Goal: Information Seeking & Learning: Learn about a topic

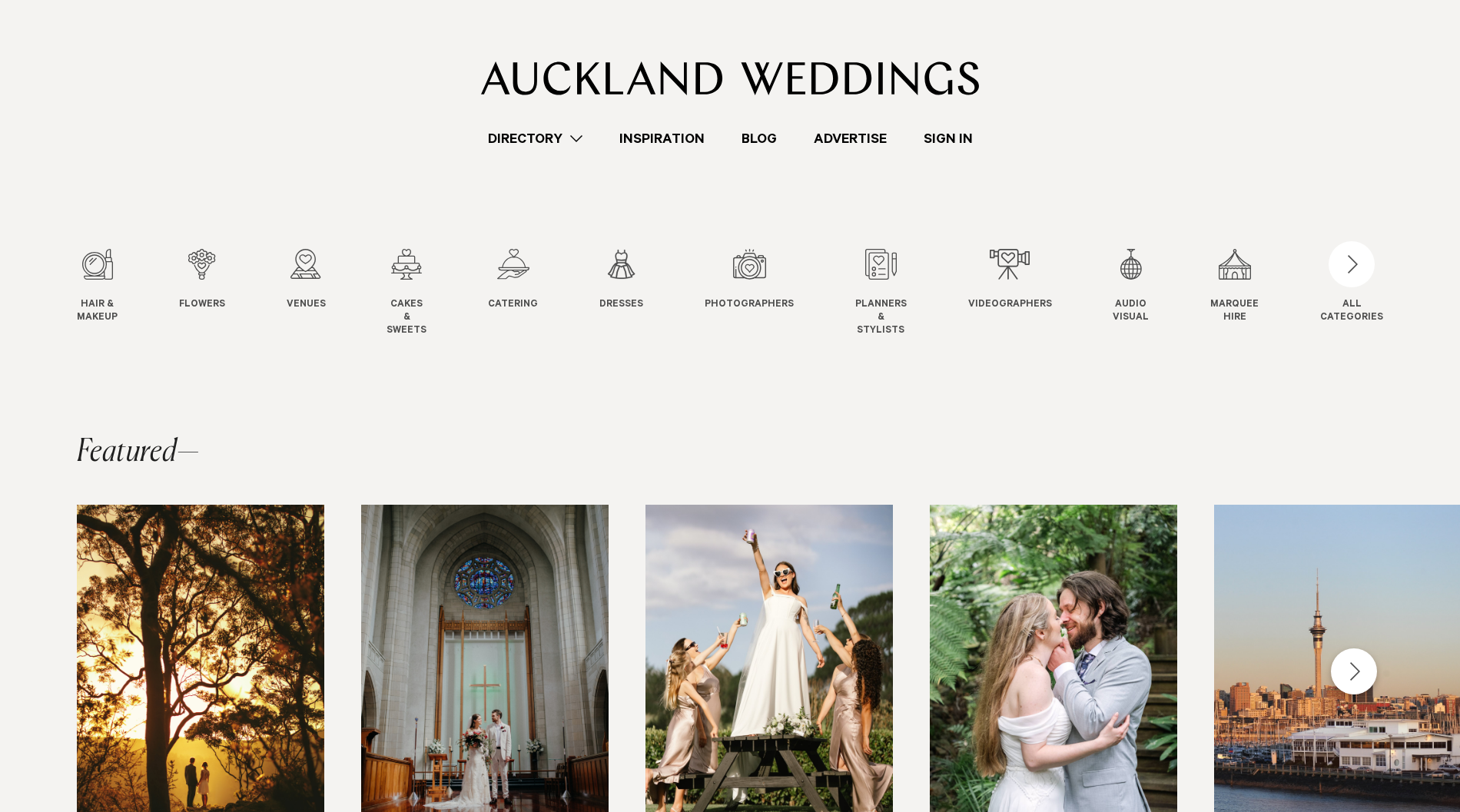
click at [949, 137] on link "Sign In" at bounding box center [948, 139] width 86 height 21
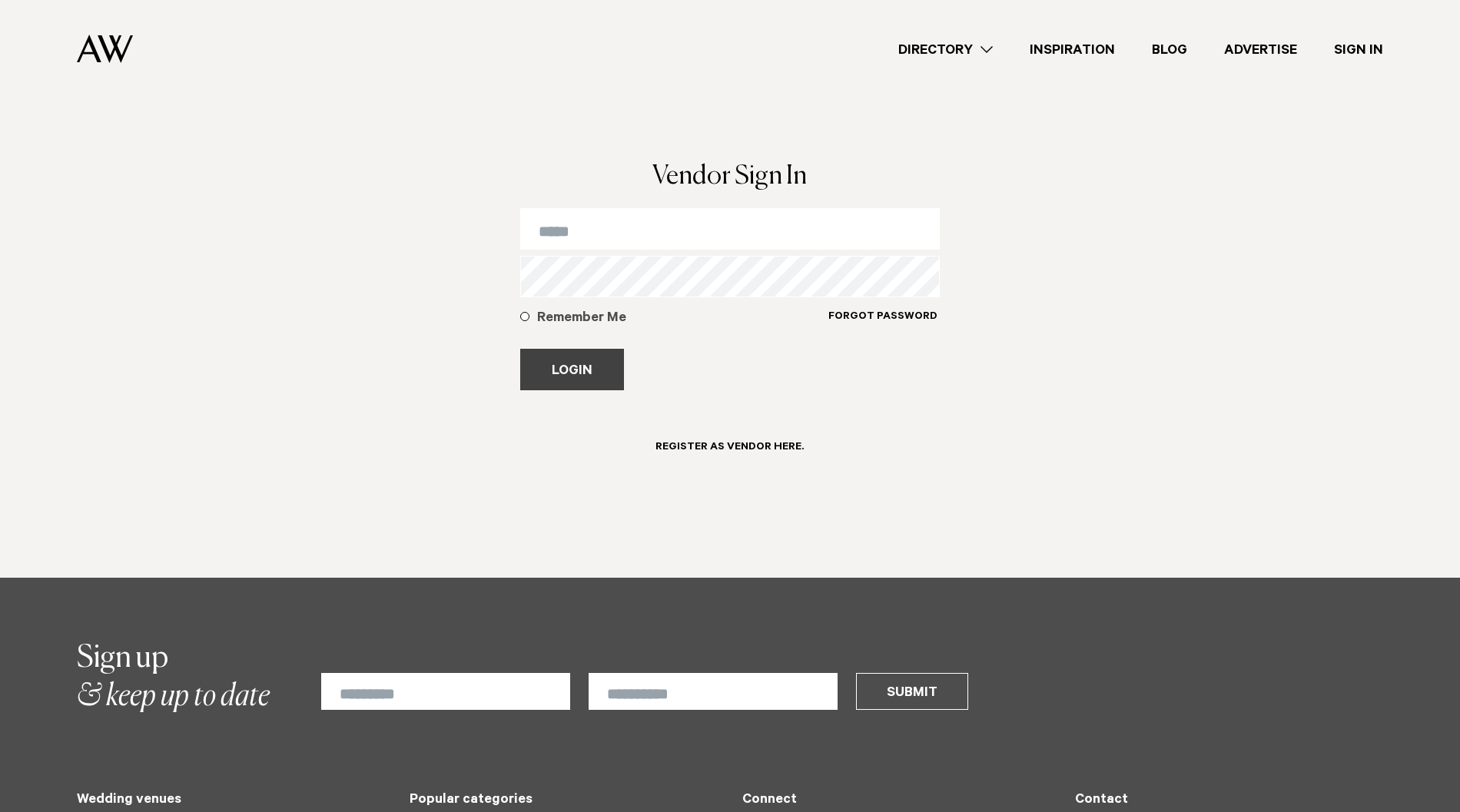
type input "**********"
click at [597, 369] on button "Login" at bounding box center [572, 369] width 104 height 41
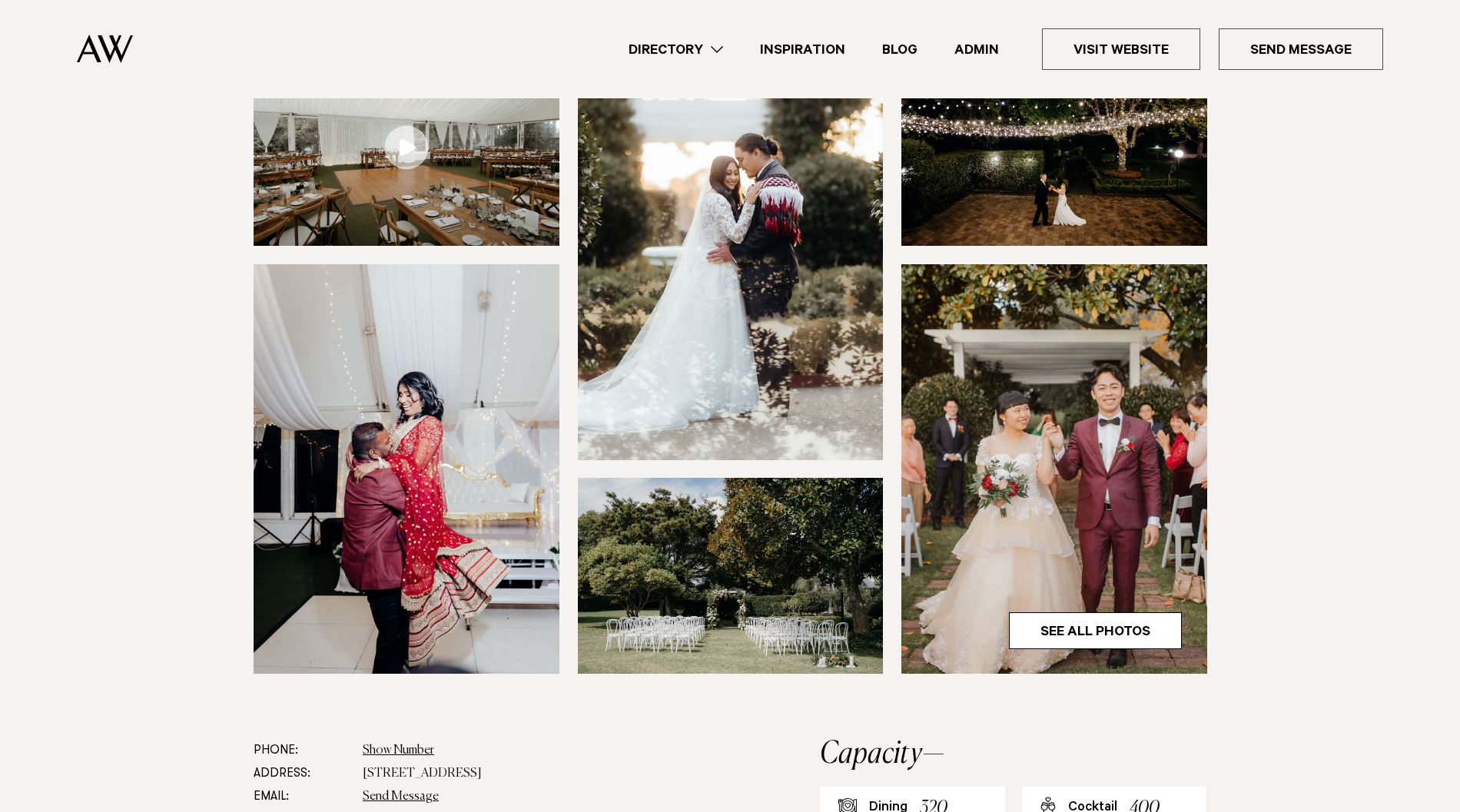
scroll to position [228, 0]
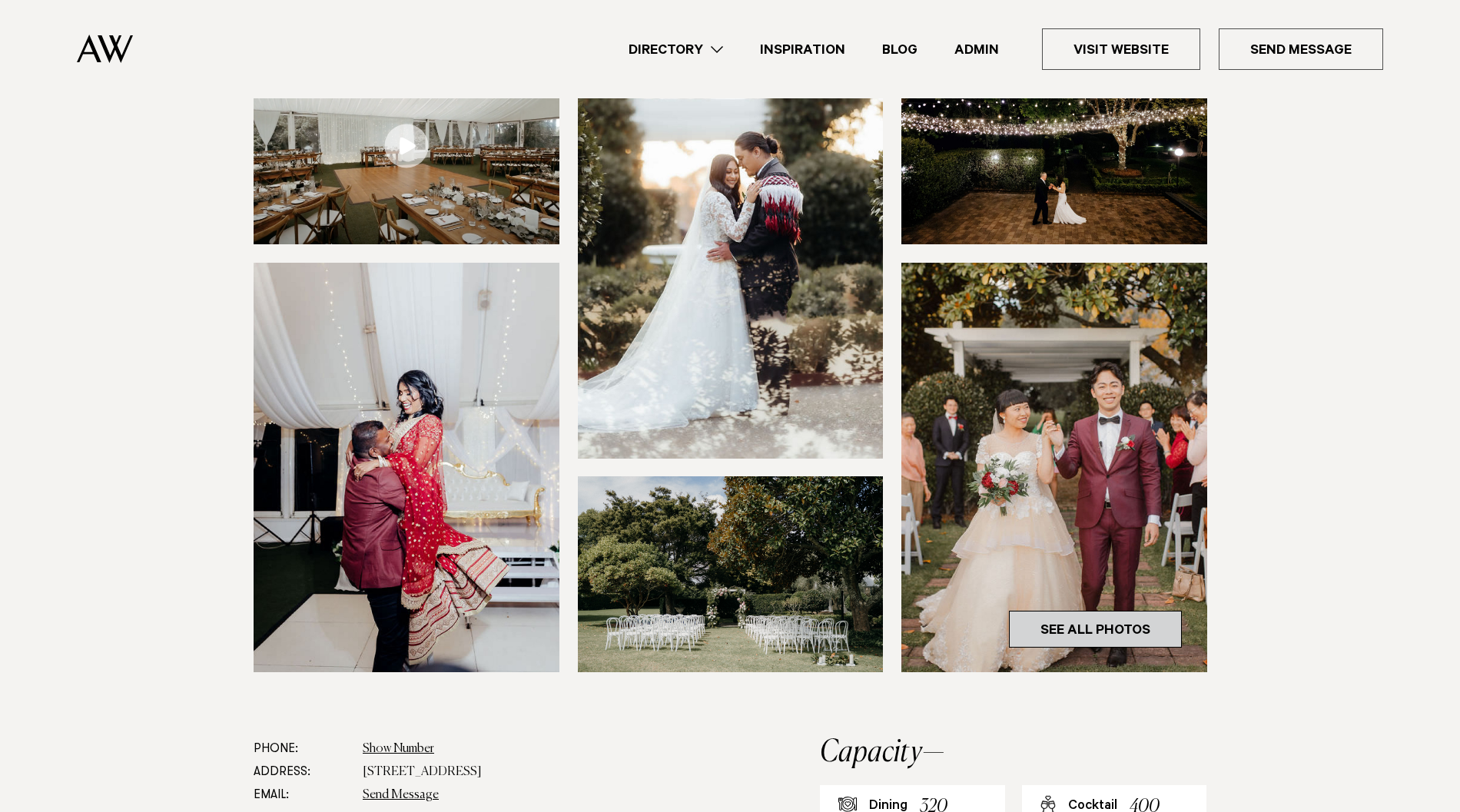
click at [1045, 620] on link "See All Photos" at bounding box center [1095, 628] width 173 height 37
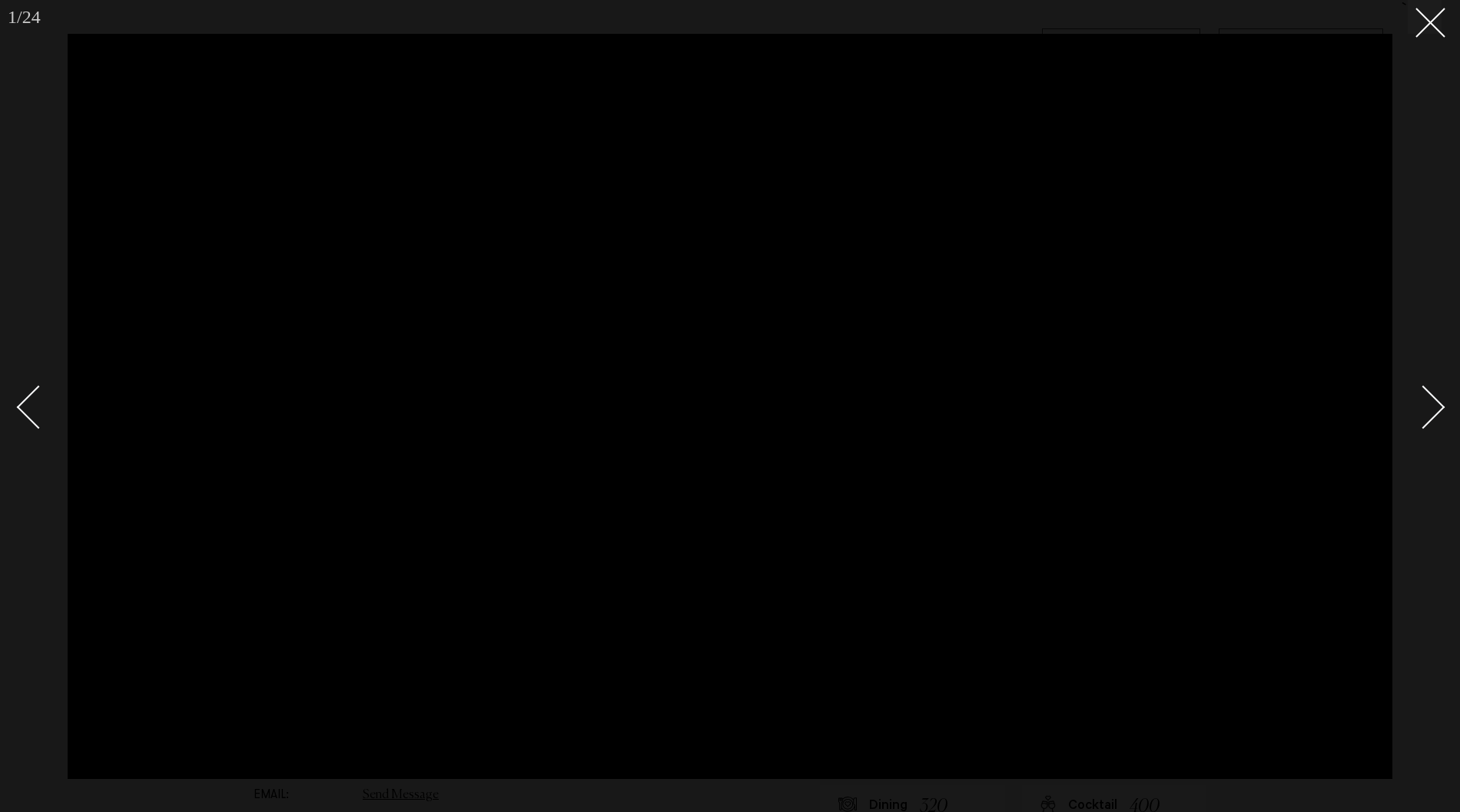
click at [1438, 417] on link at bounding box center [1414, 406] width 54 height 77
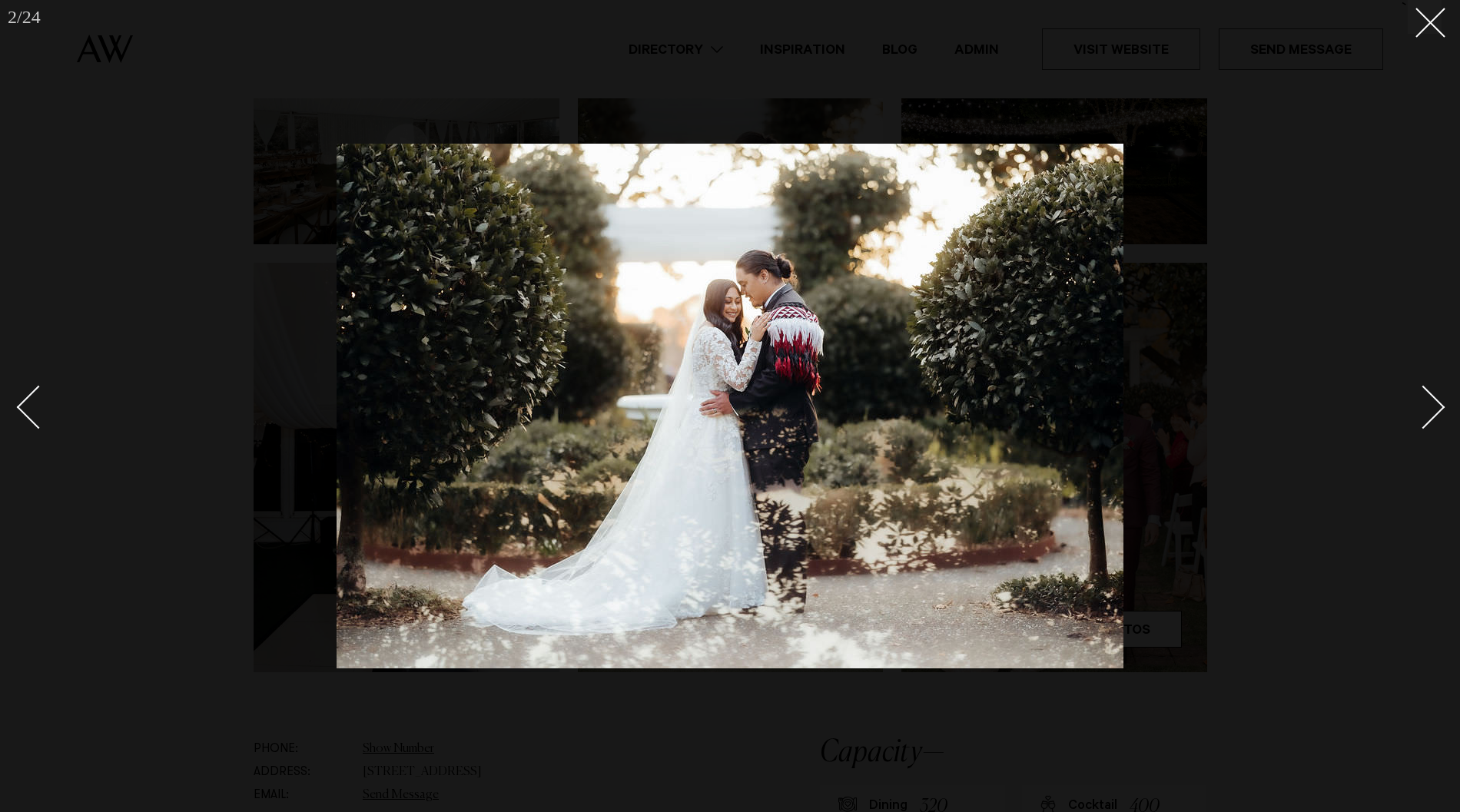
click at [1438, 417] on link at bounding box center [1414, 406] width 54 height 77
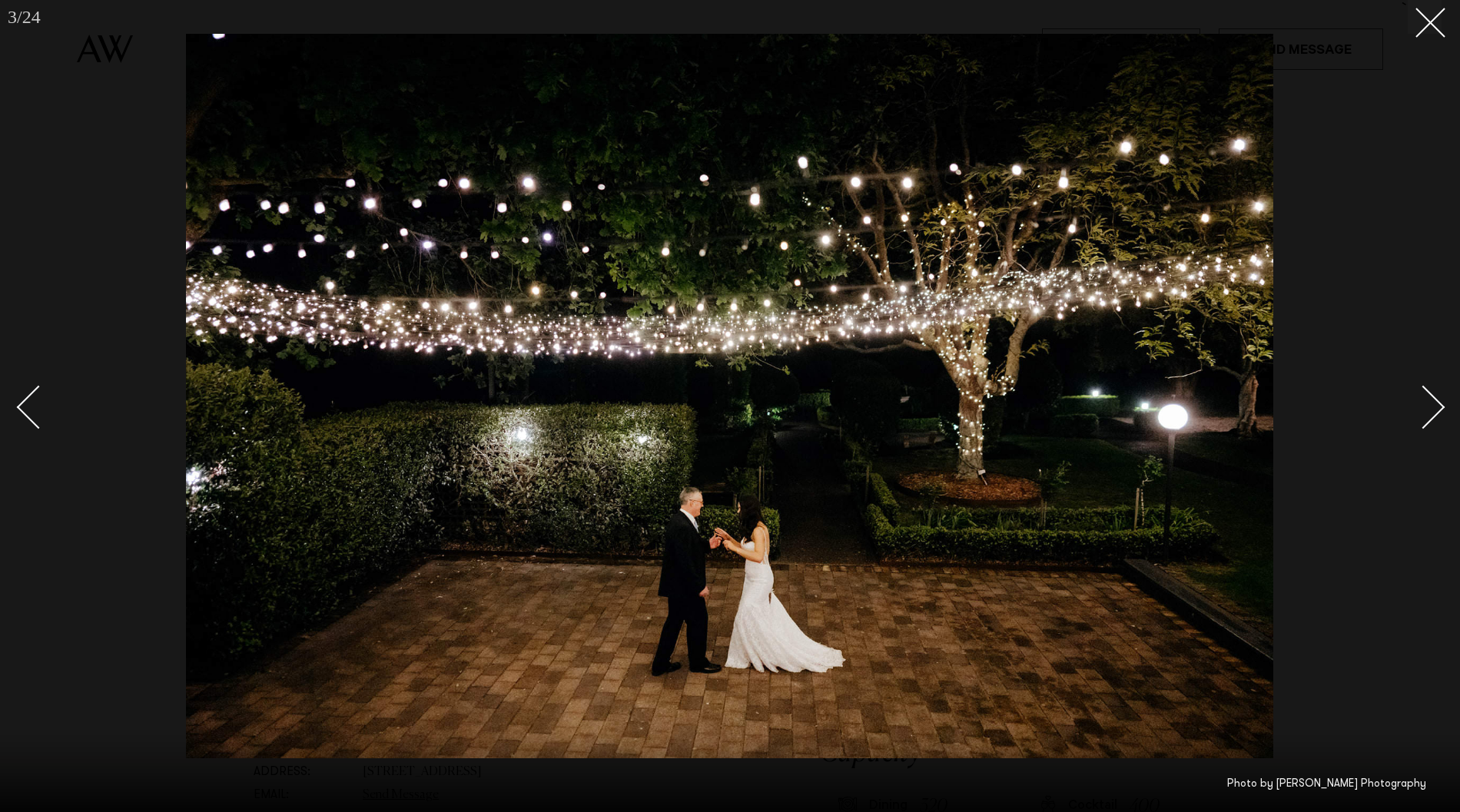
click at [1438, 417] on link at bounding box center [1414, 406] width 54 height 77
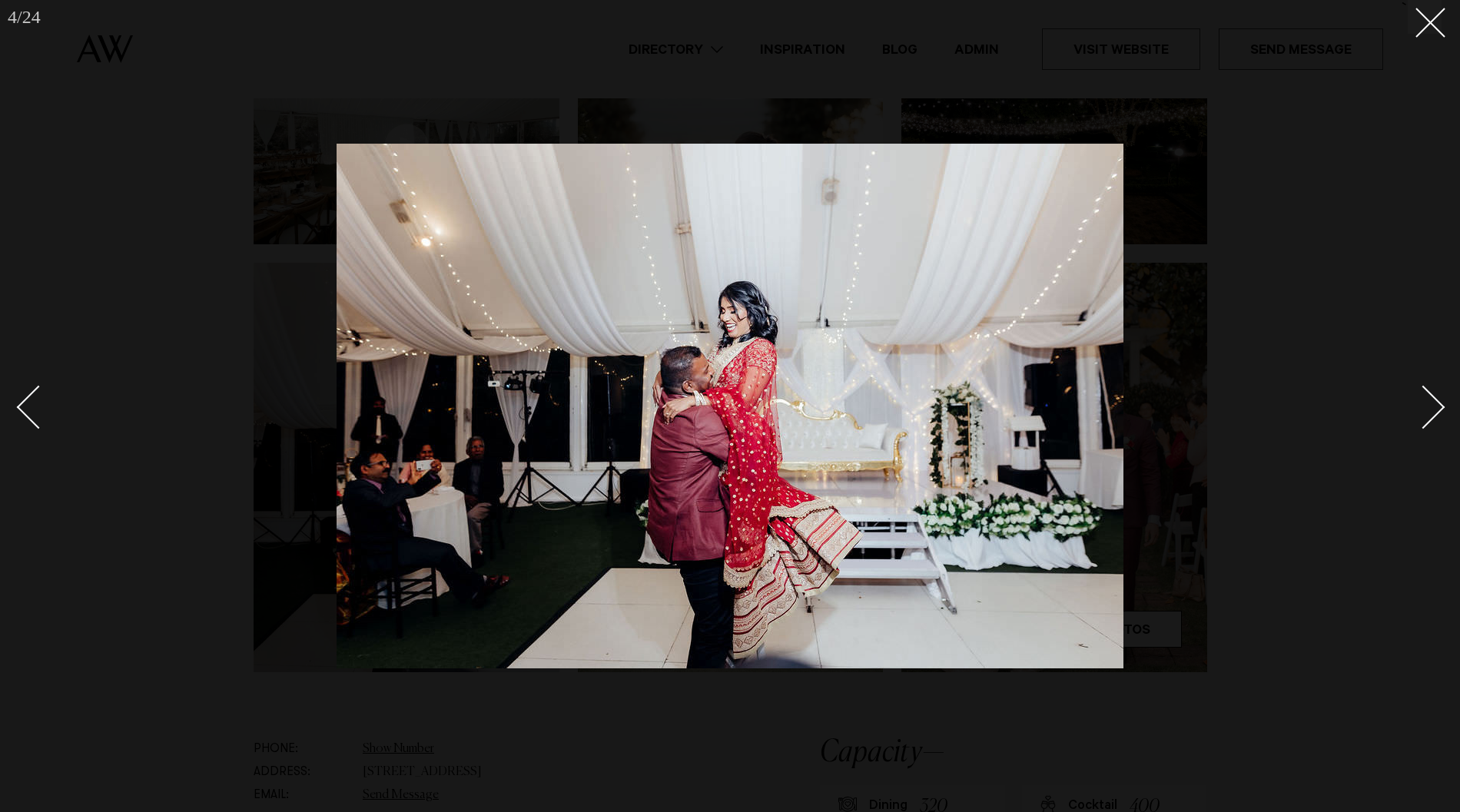
click at [1438, 417] on link at bounding box center [1414, 406] width 54 height 77
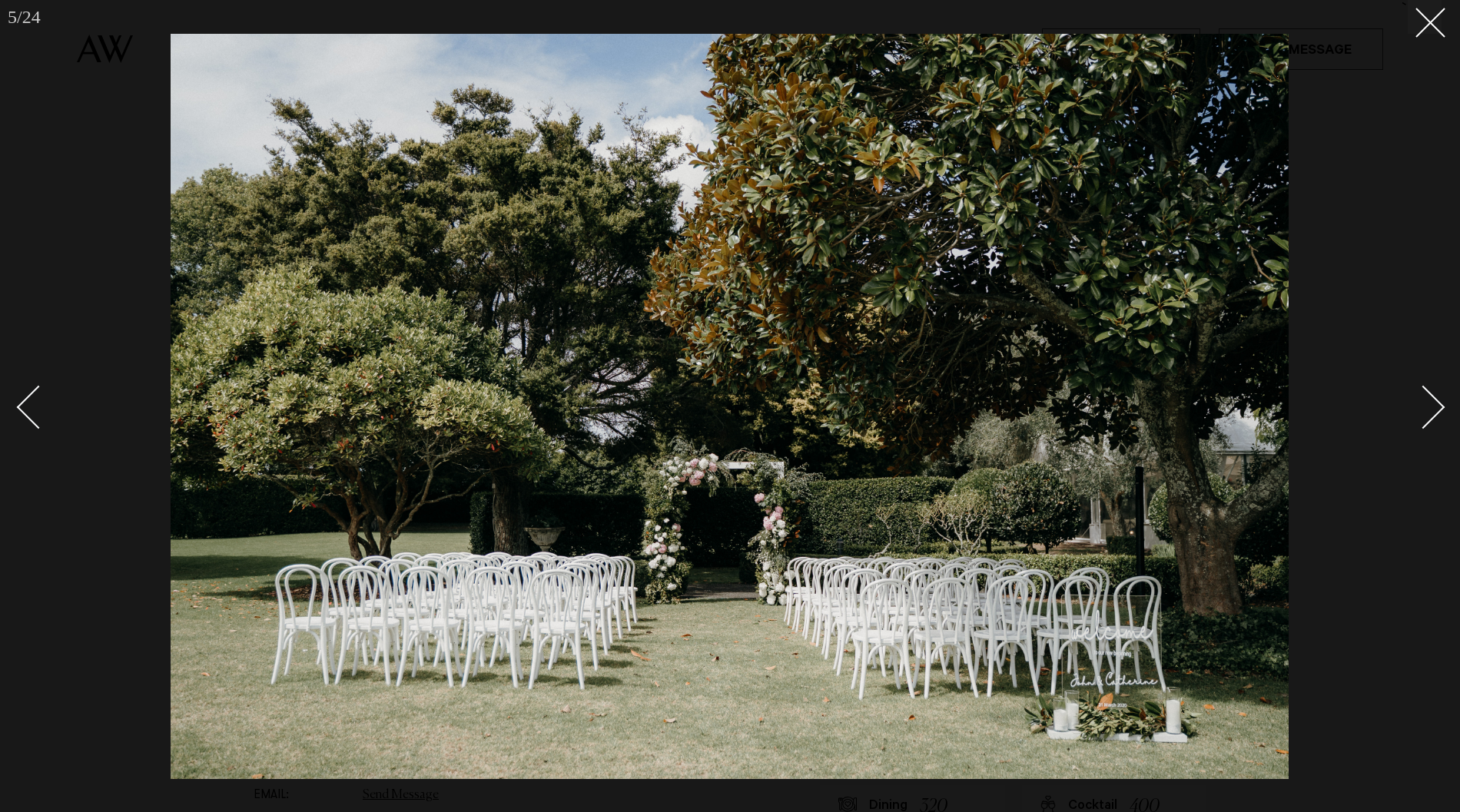
click at [1438, 417] on link at bounding box center [1414, 406] width 54 height 77
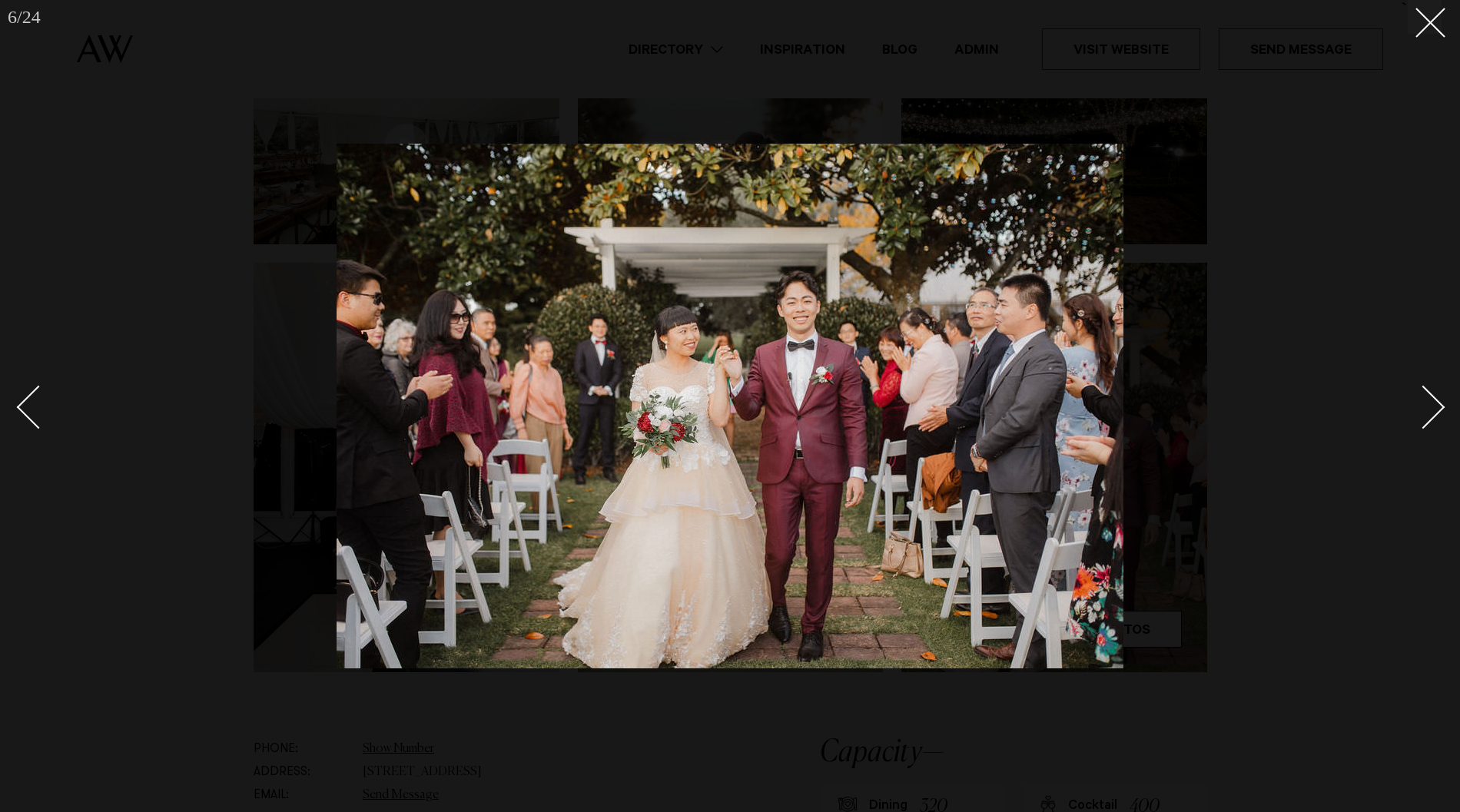
click at [1438, 417] on link at bounding box center [1414, 406] width 54 height 77
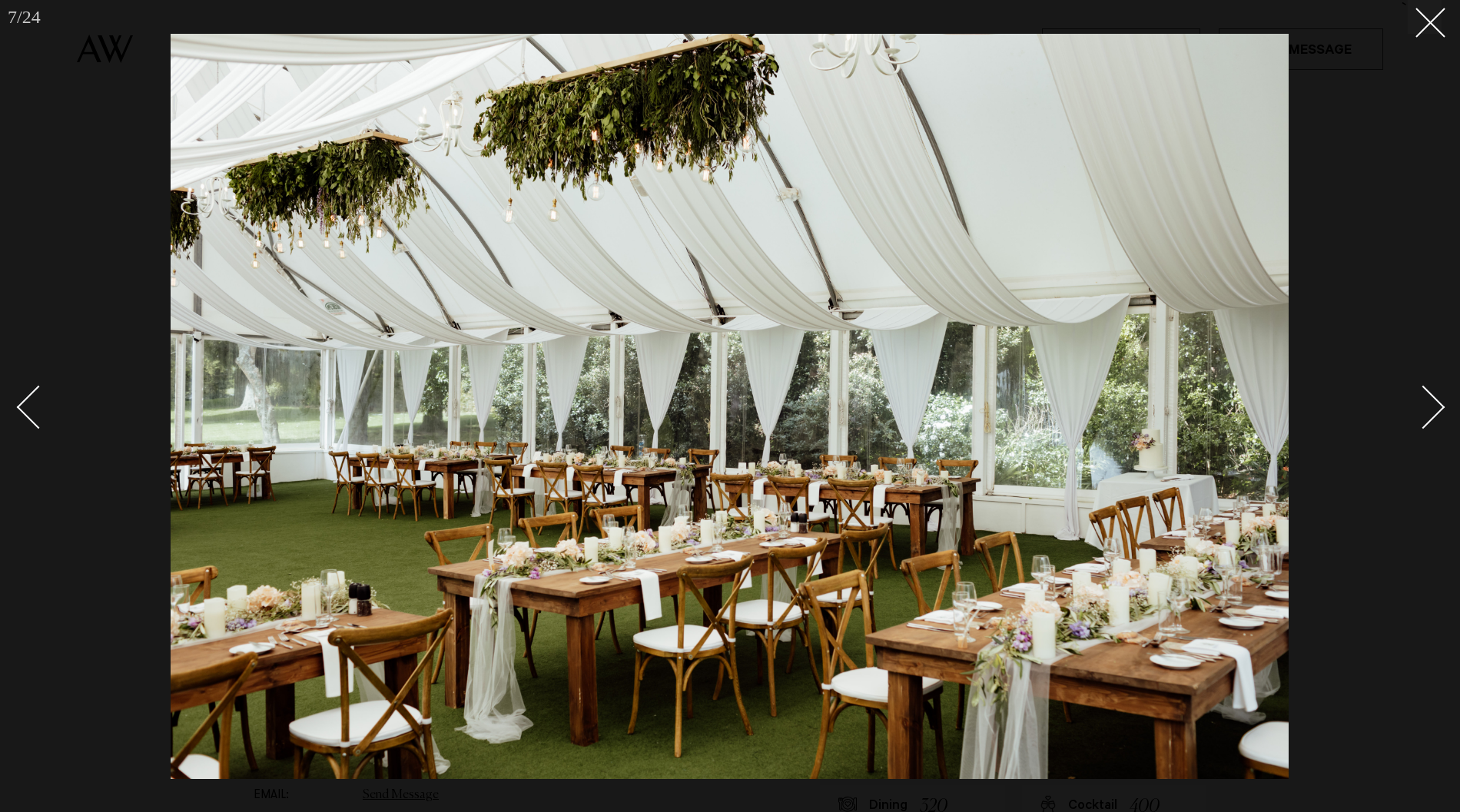
click at [1438, 417] on link at bounding box center [1414, 406] width 54 height 77
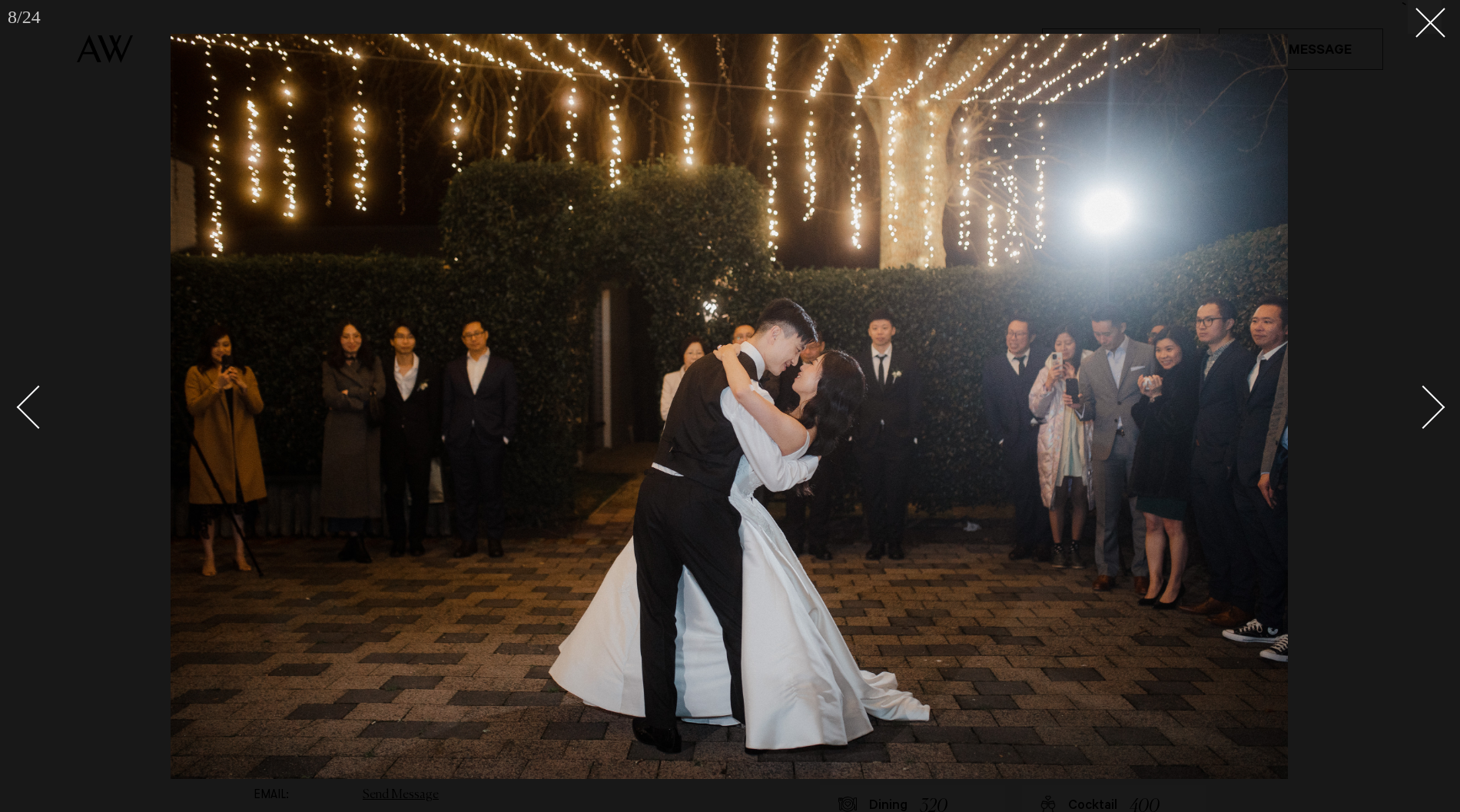
click at [1438, 417] on link at bounding box center [1414, 406] width 54 height 77
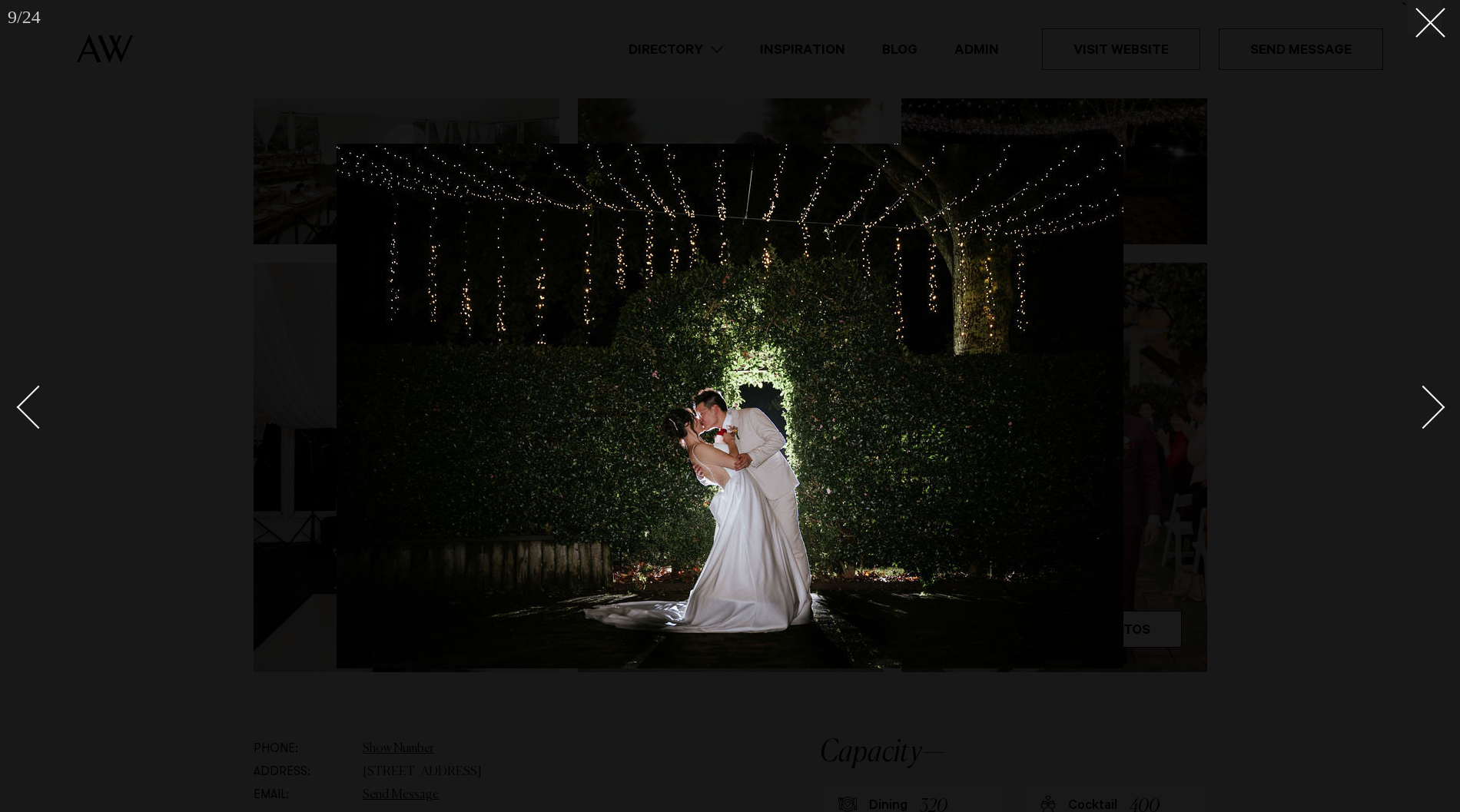
click at [1438, 417] on link at bounding box center [1414, 406] width 54 height 77
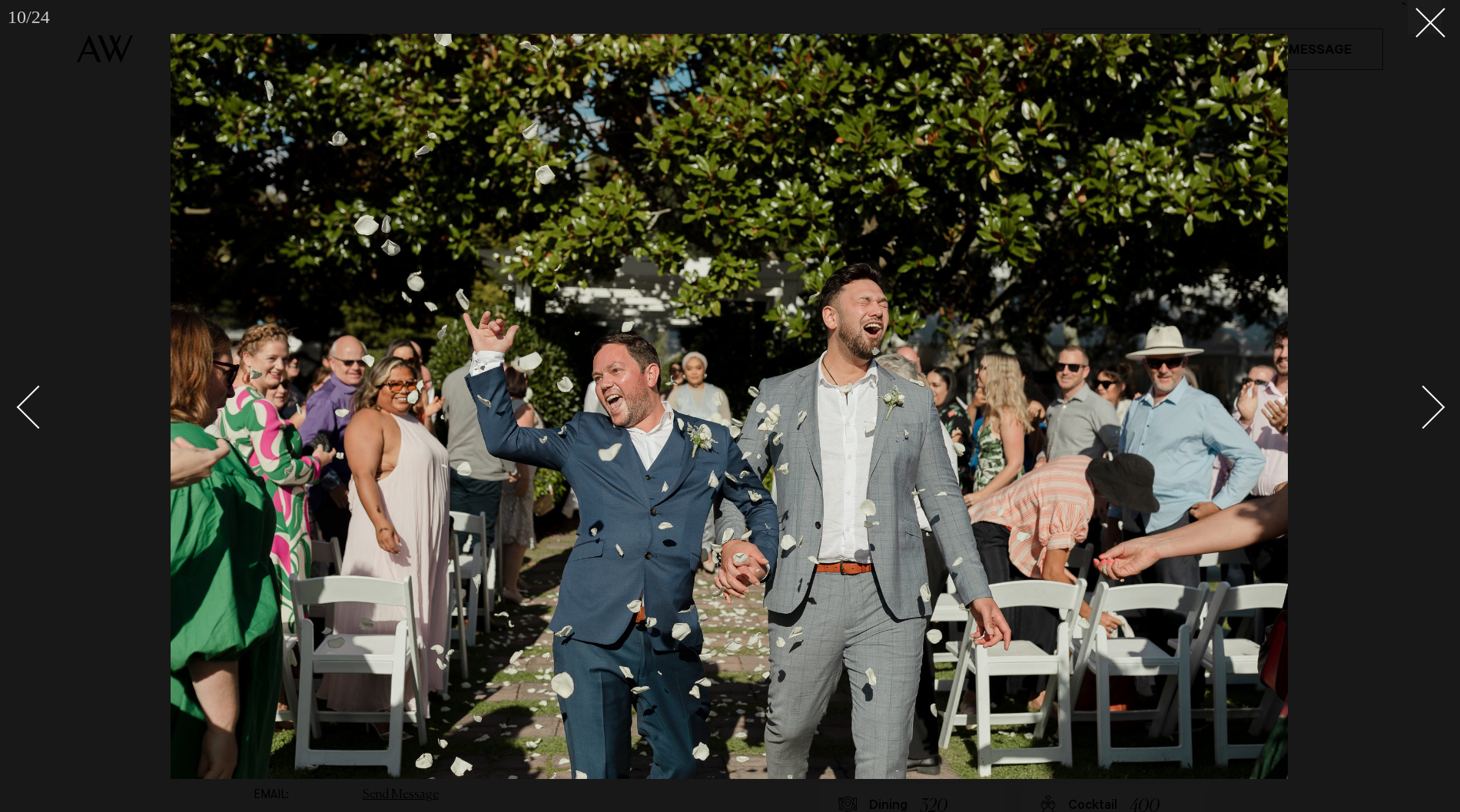
click at [1438, 417] on link at bounding box center [1414, 406] width 54 height 77
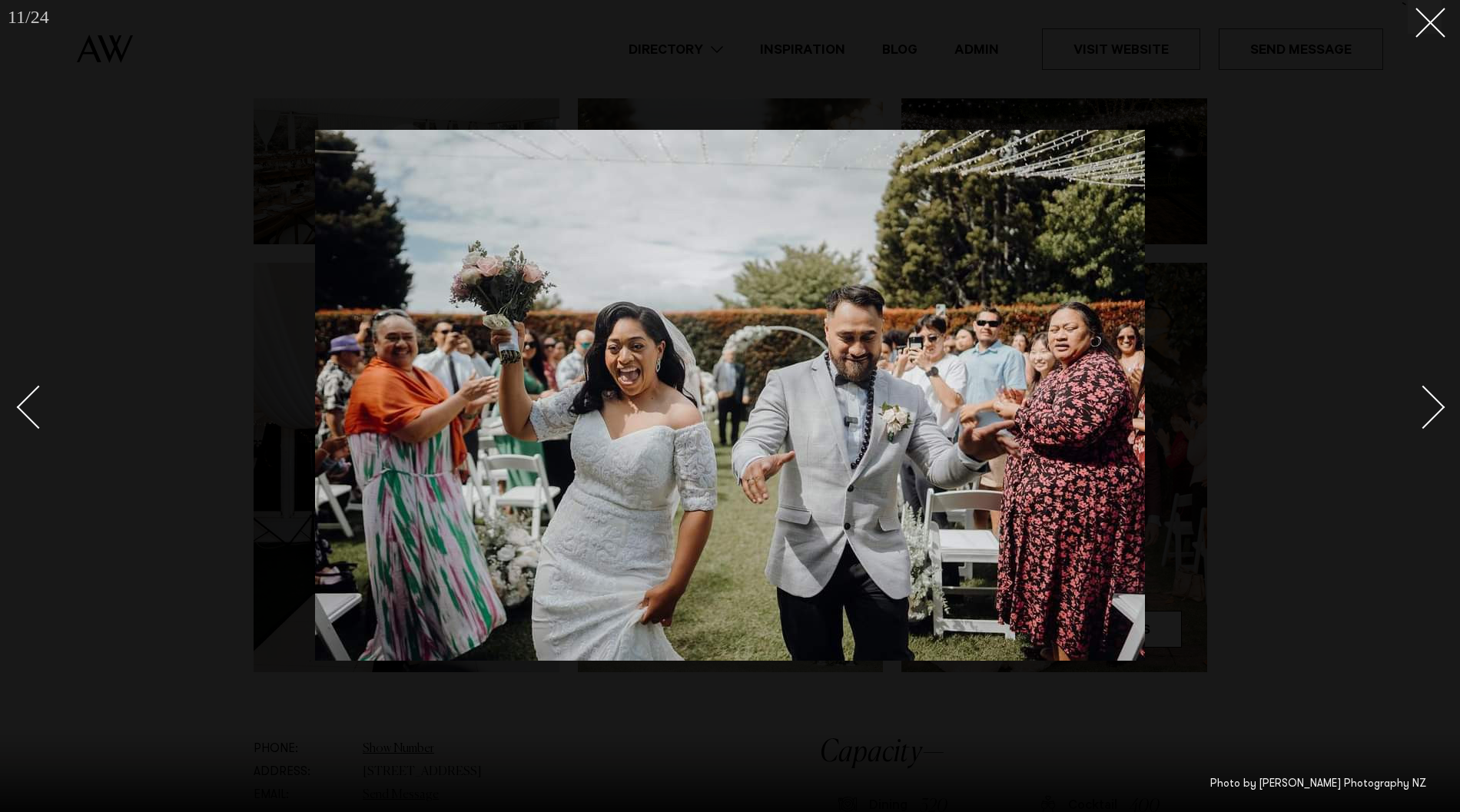
click at [1438, 417] on link at bounding box center [1414, 406] width 54 height 77
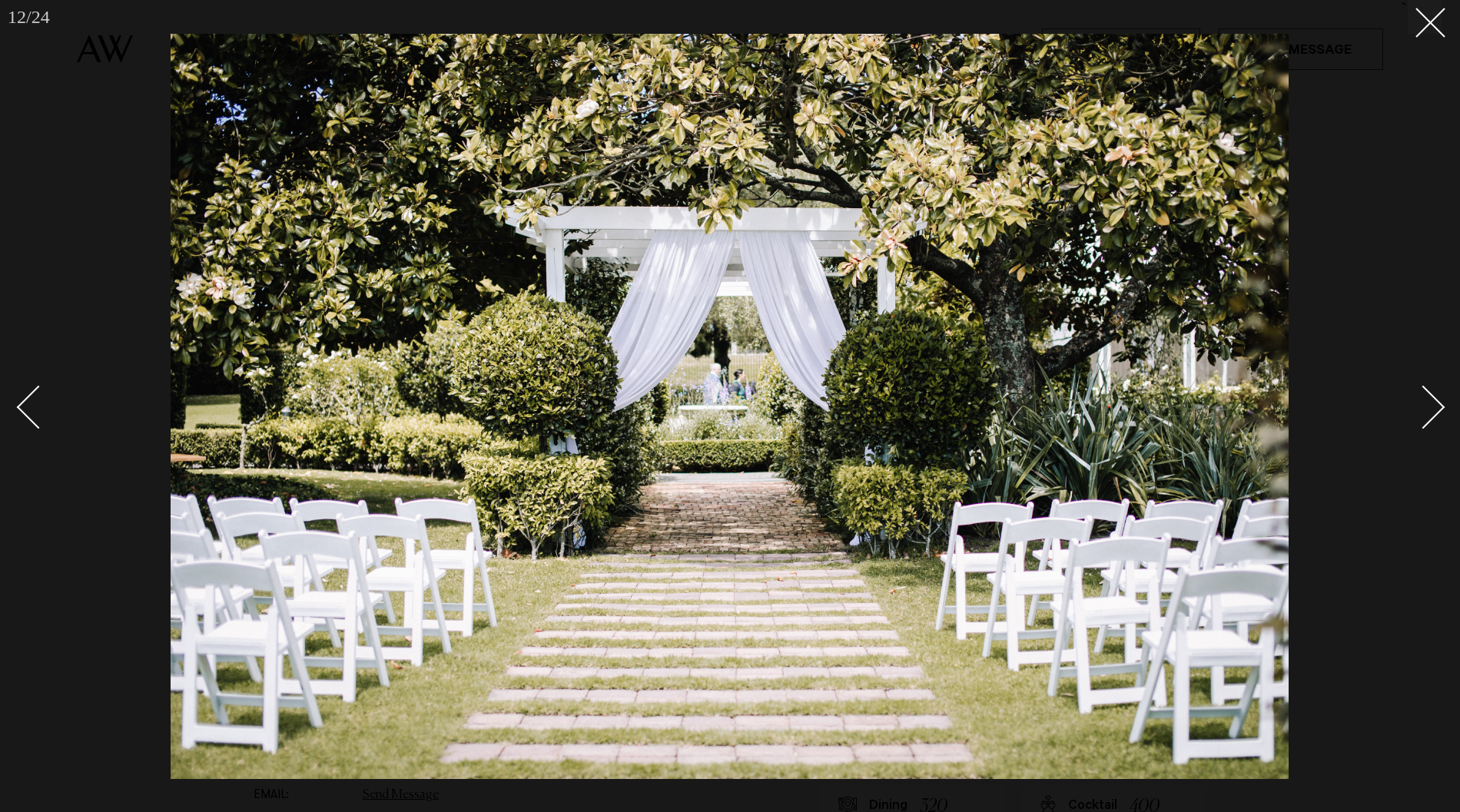
click at [1438, 417] on link at bounding box center [1414, 406] width 54 height 77
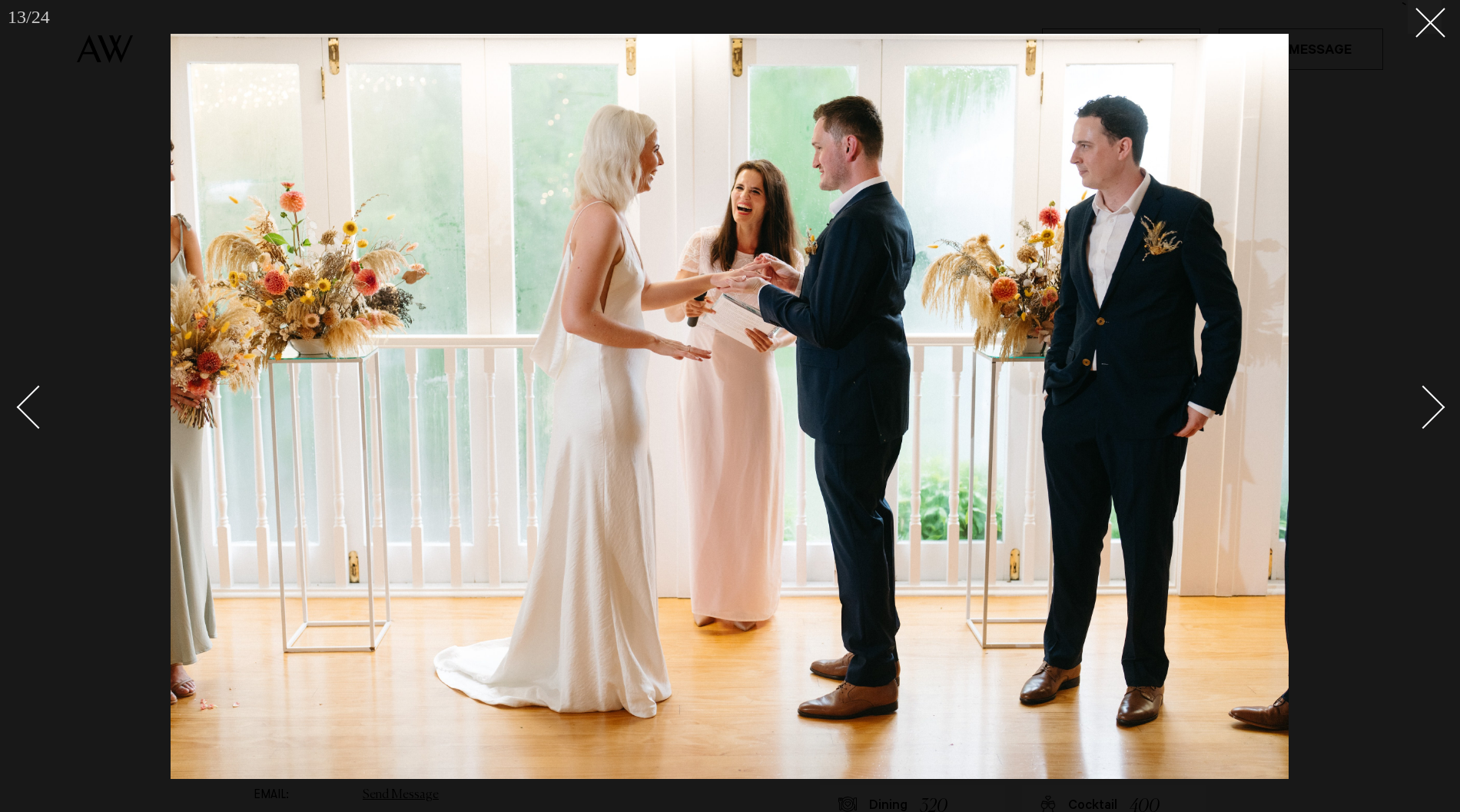
click at [1438, 417] on link at bounding box center [1414, 406] width 54 height 77
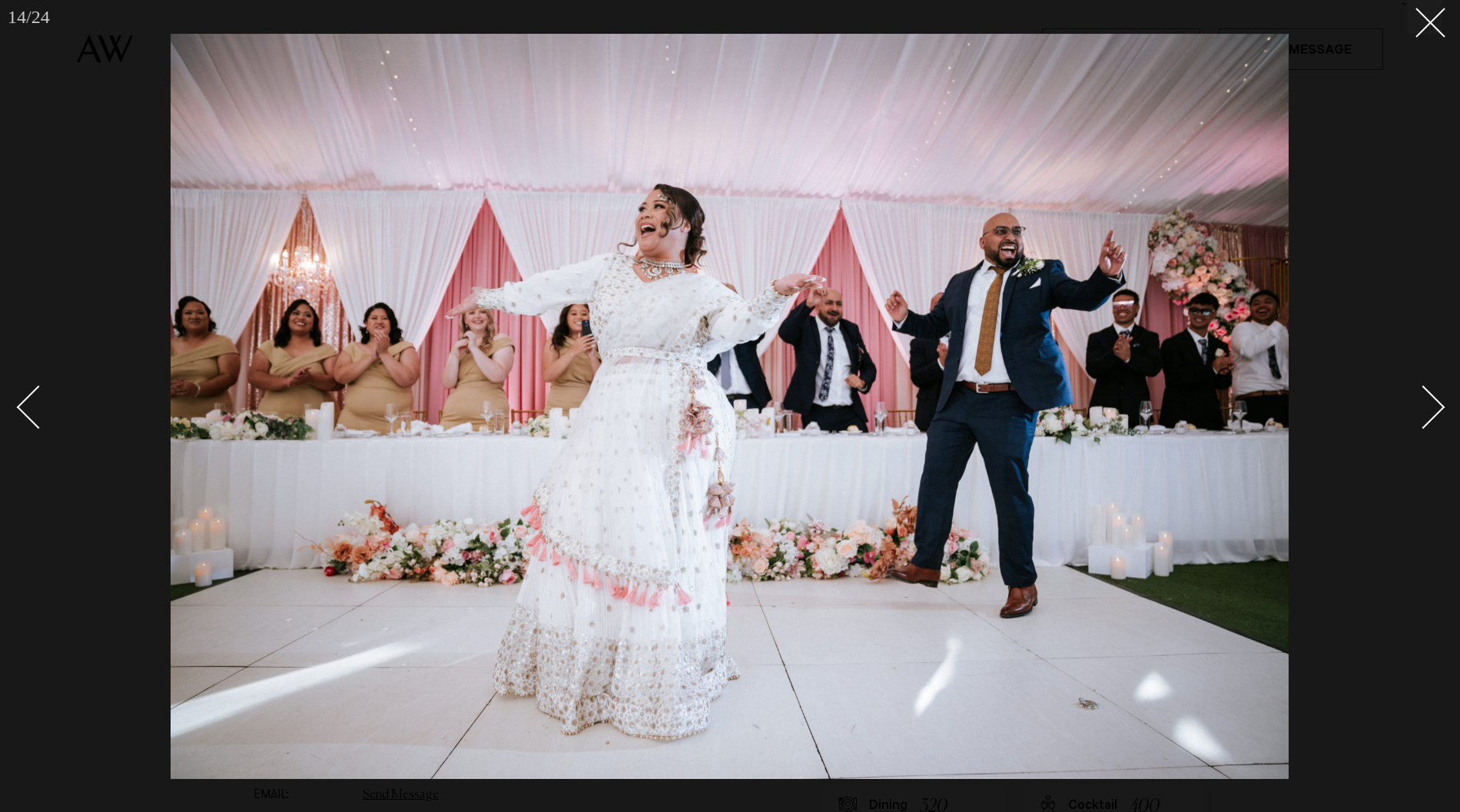
click at [1438, 417] on link at bounding box center [1414, 406] width 54 height 77
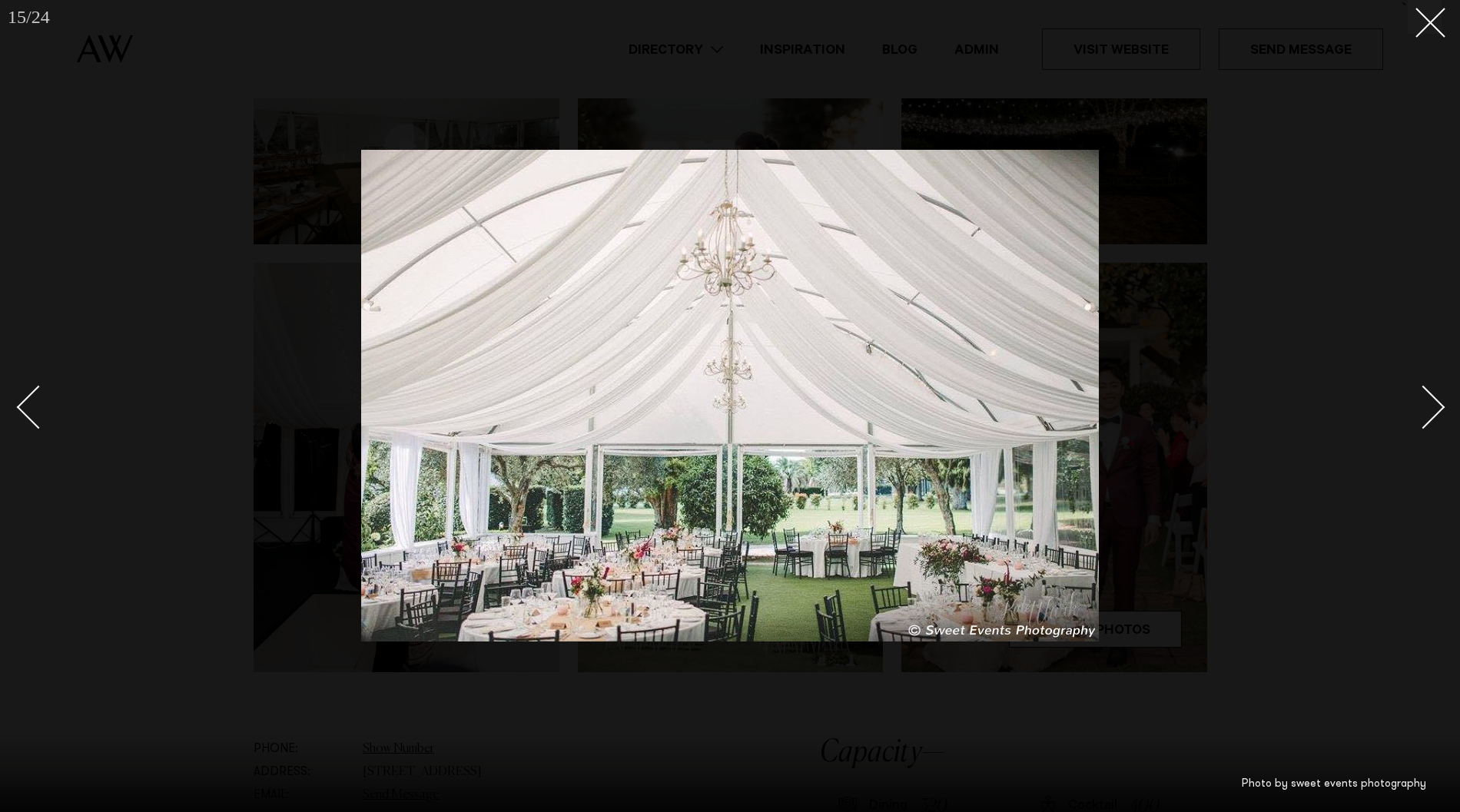
click at [1438, 417] on link at bounding box center [1414, 406] width 54 height 77
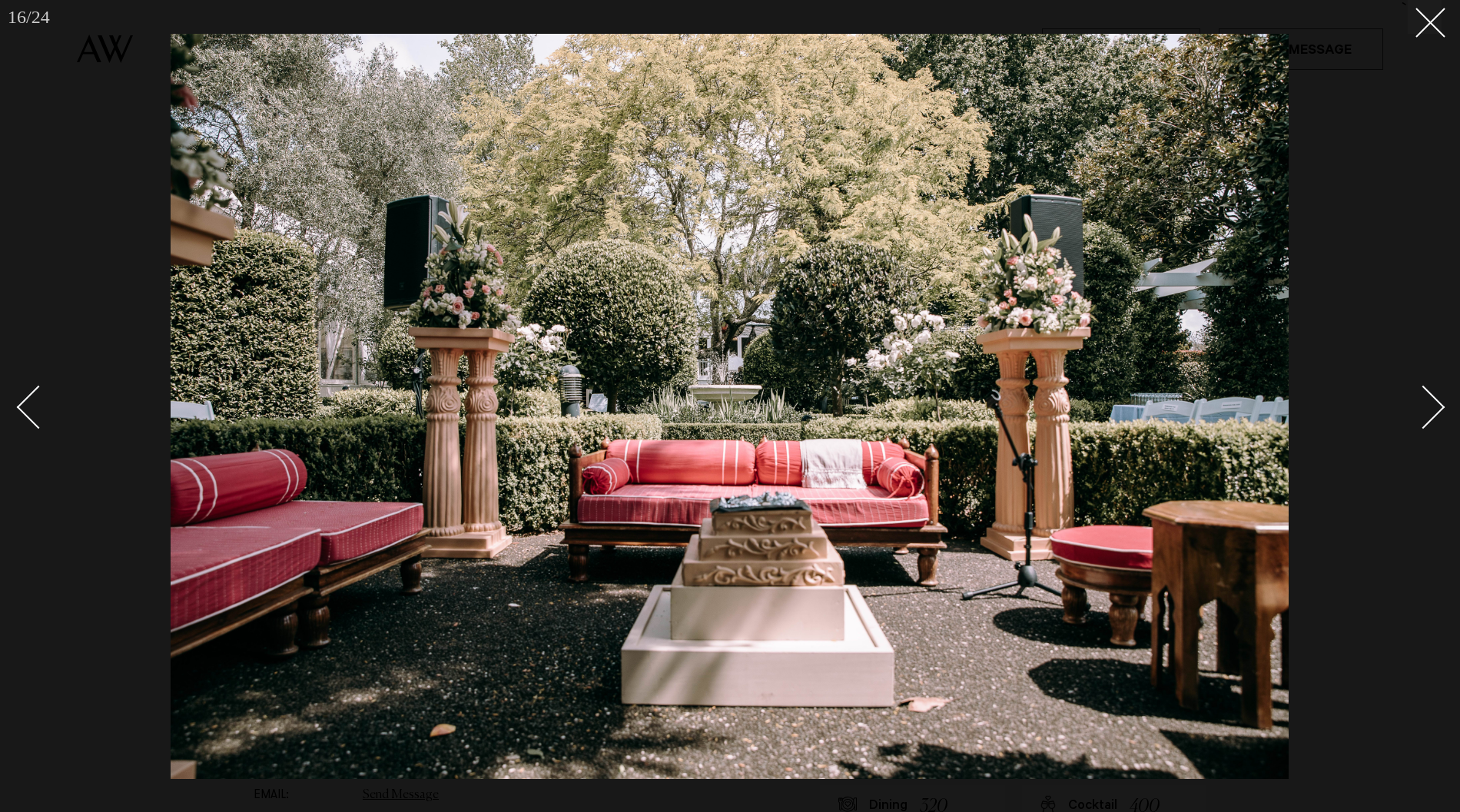
click at [1438, 417] on link at bounding box center [1414, 406] width 54 height 77
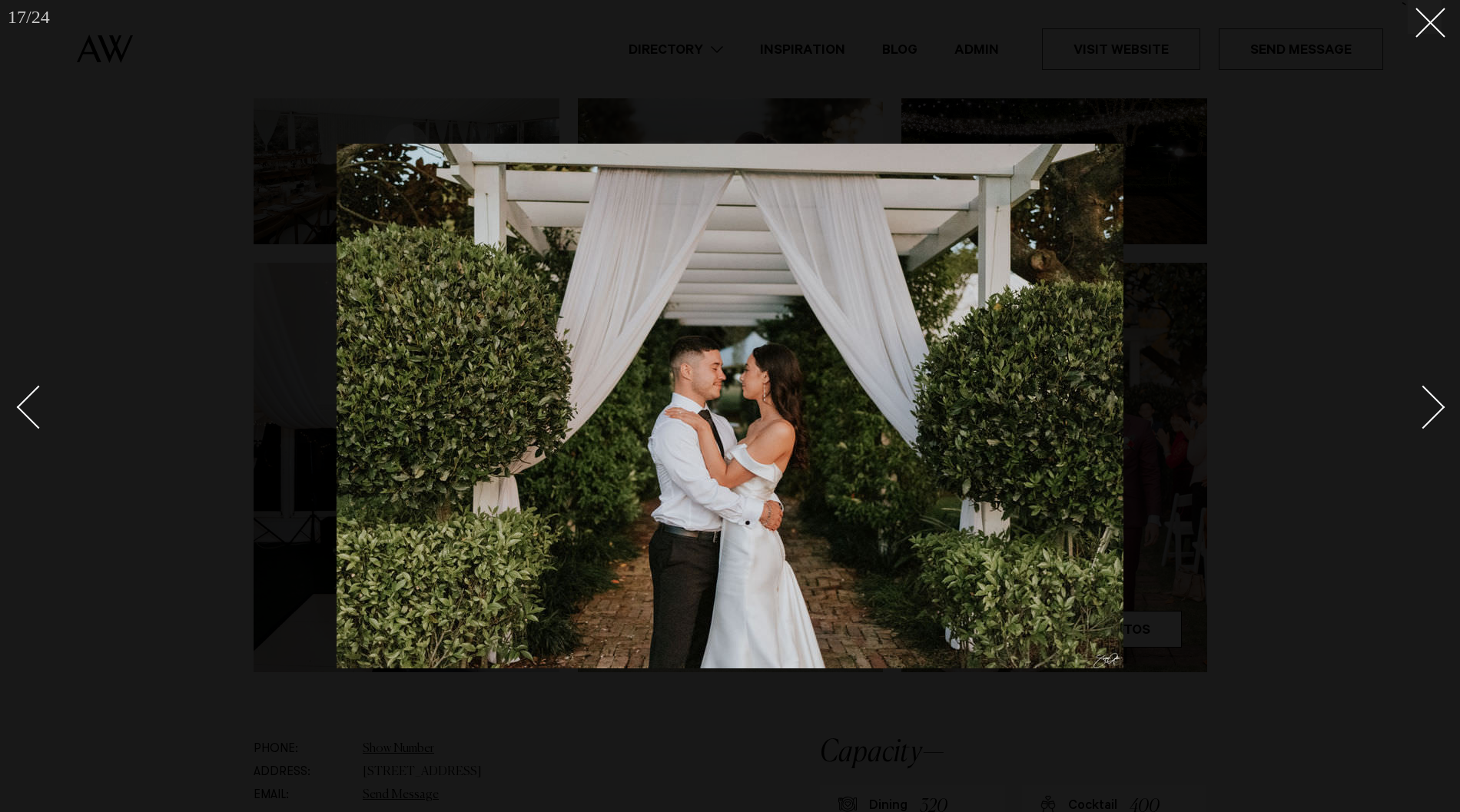
click at [1438, 417] on link at bounding box center [1414, 406] width 54 height 77
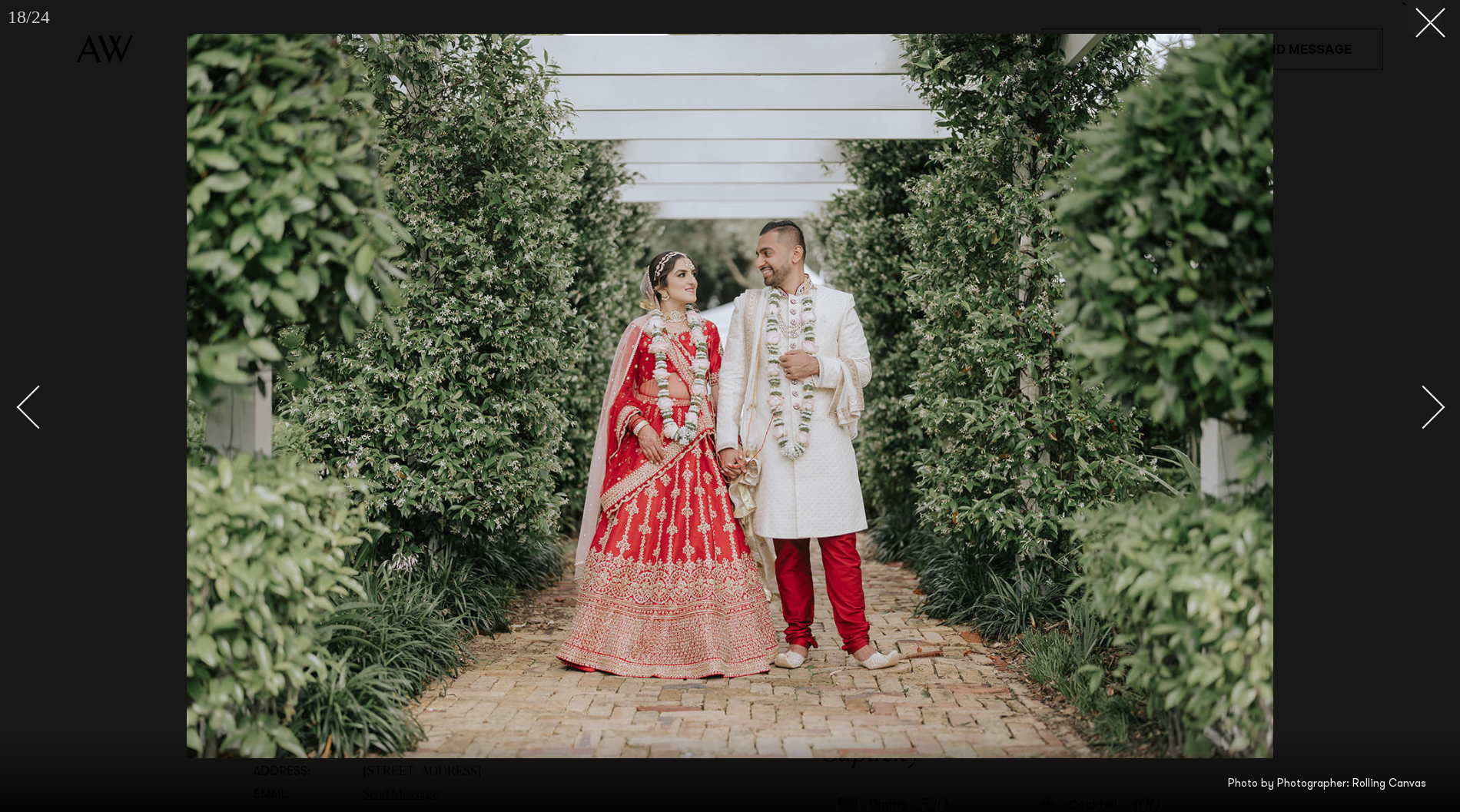
click at [1438, 417] on link at bounding box center [1414, 406] width 54 height 77
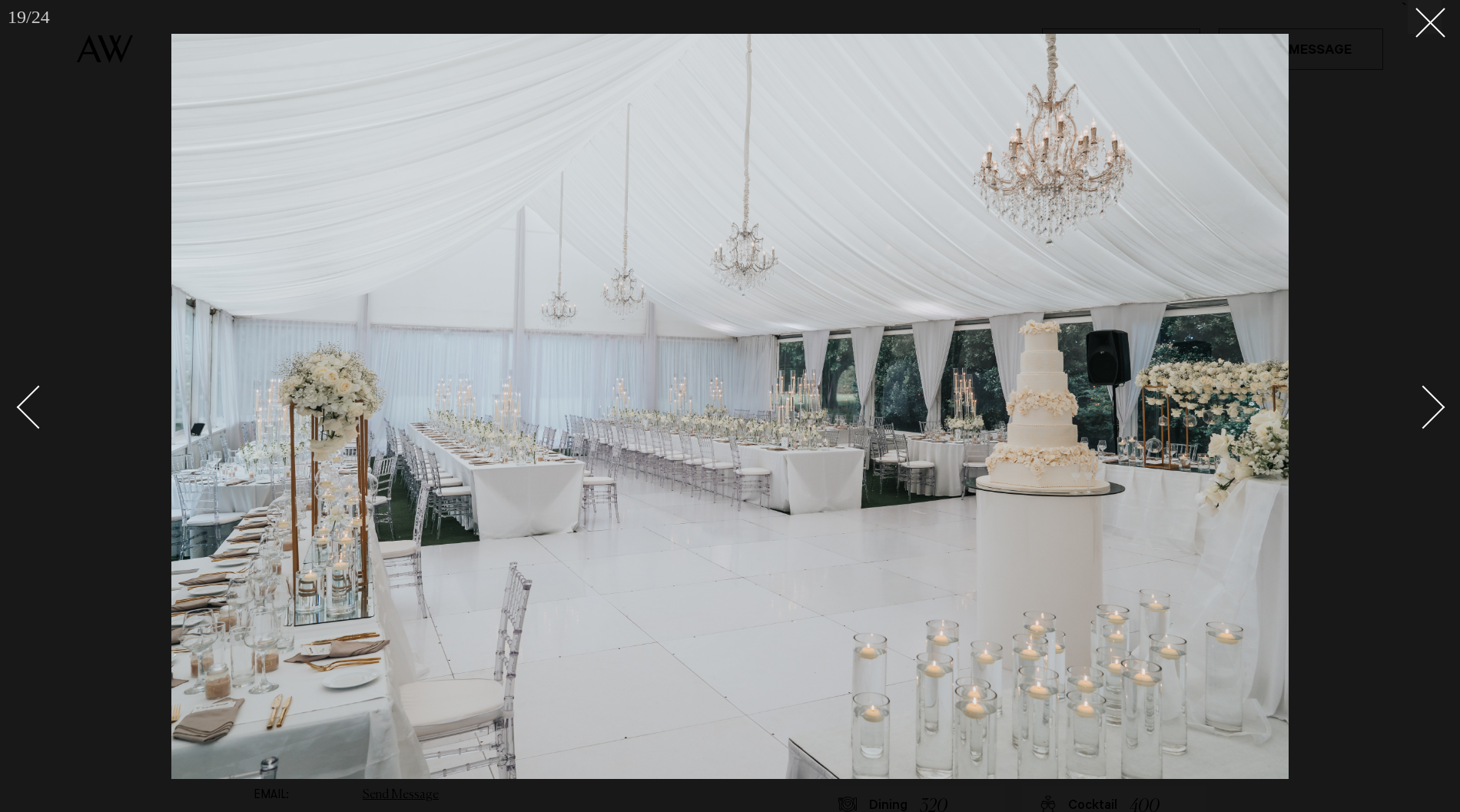
click at [1438, 417] on link at bounding box center [1414, 406] width 54 height 77
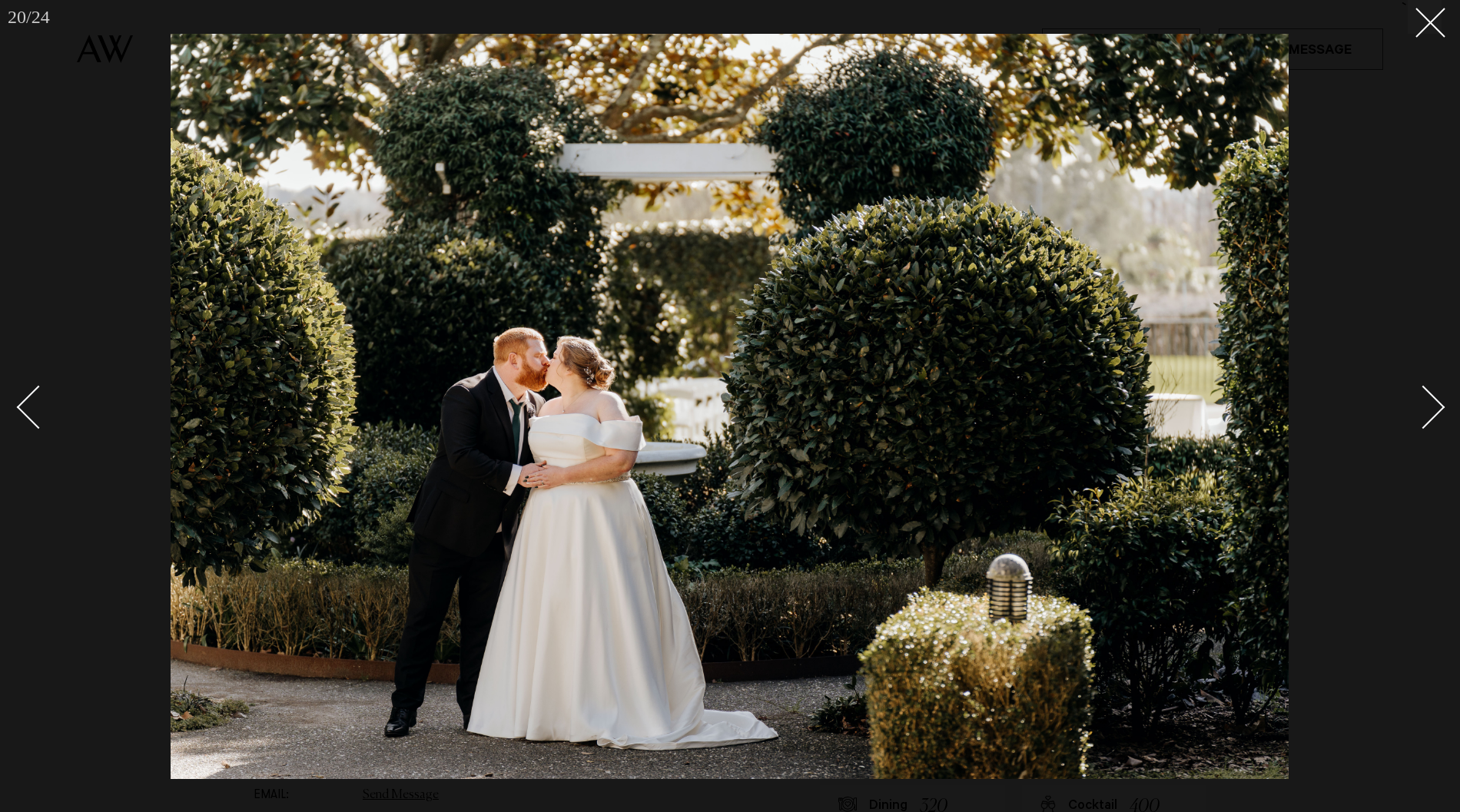
click at [1438, 417] on link at bounding box center [1414, 406] width 54 height 77
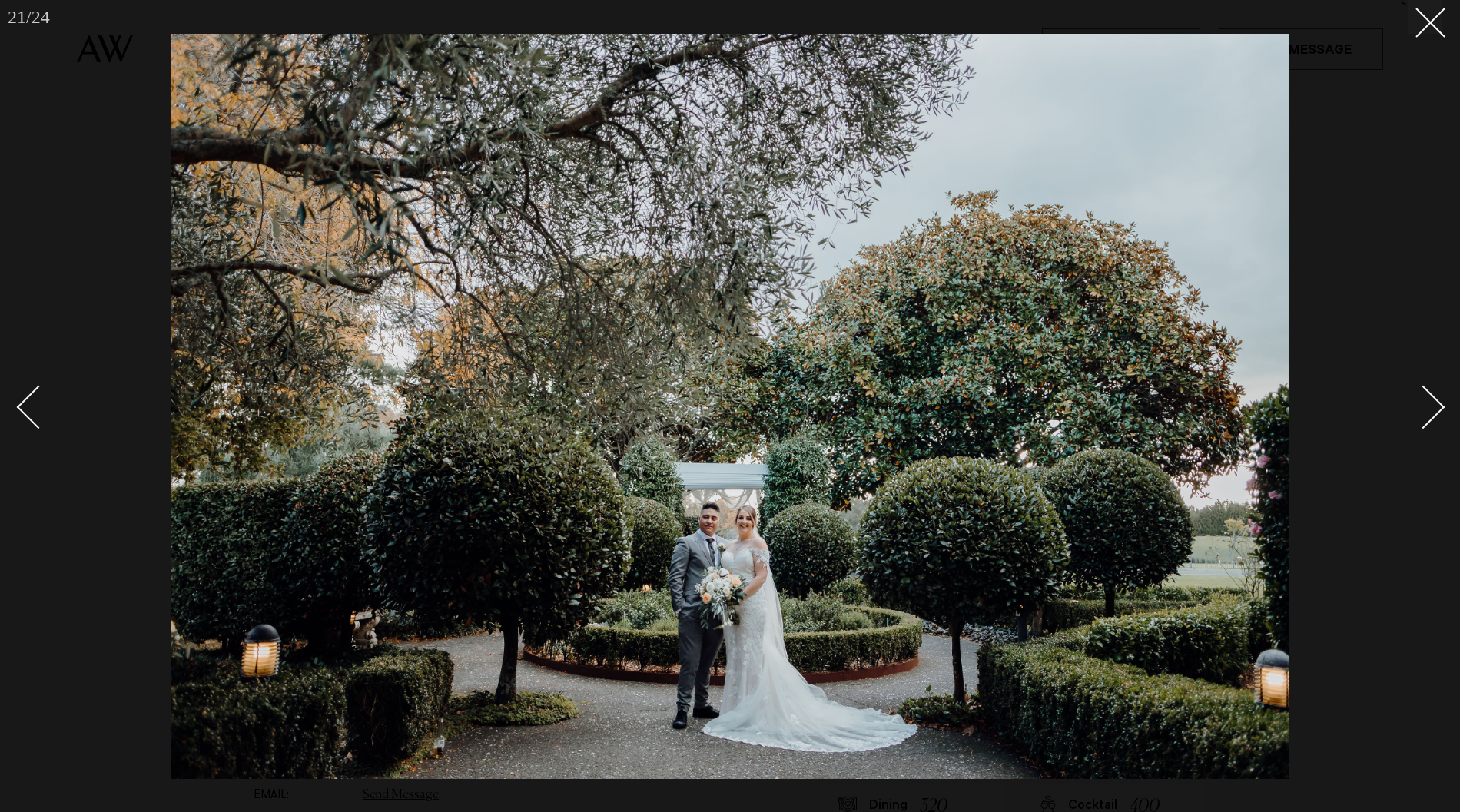
click at [1438, 417] on link at bounding box center [1414, 406] width 54 height 77
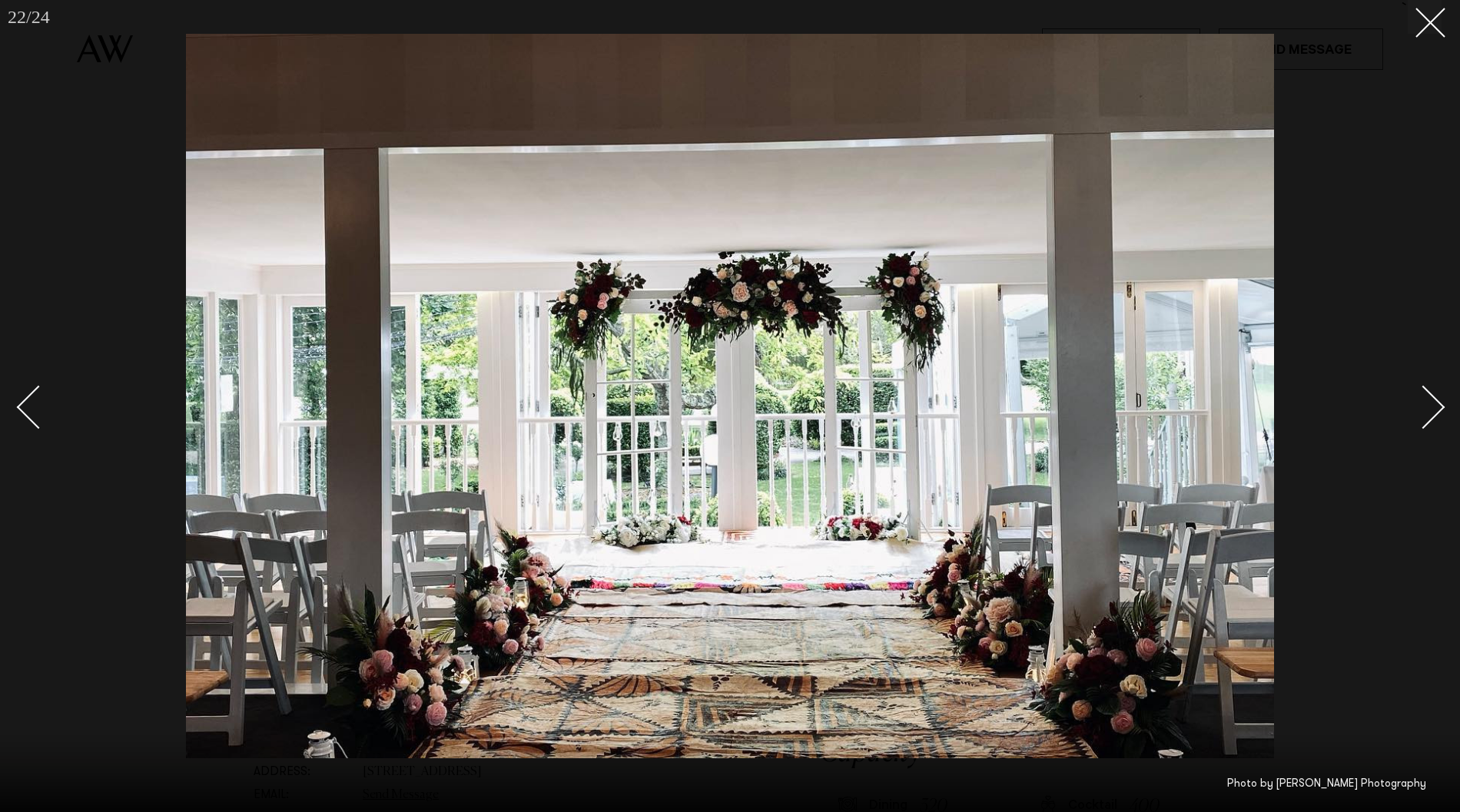
click at [1438, 417] on link at bounding box center [1414, 406] width 54 height 77
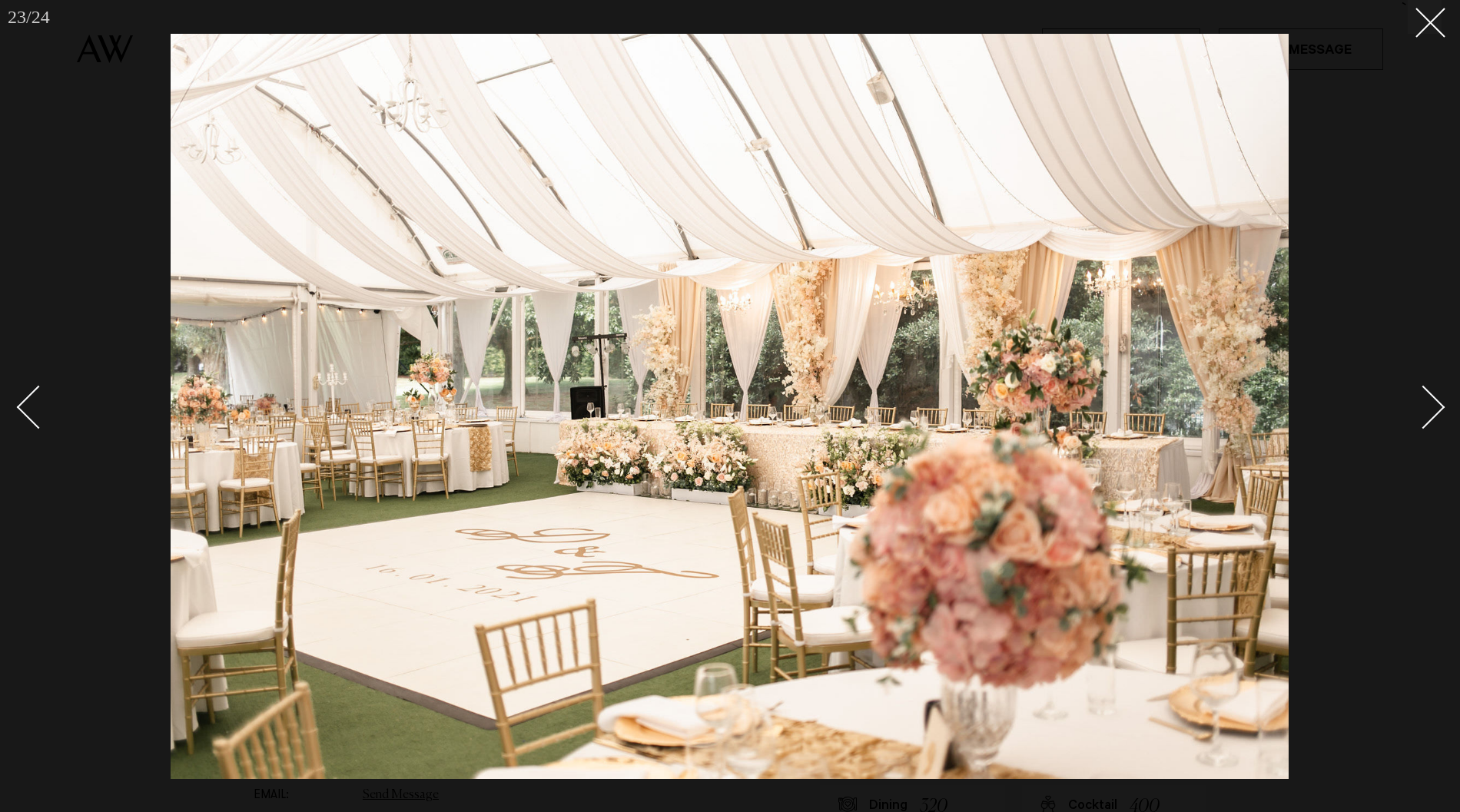
click at [1438, 417] on link at bounding box center [1414, 406] width 54 height 77
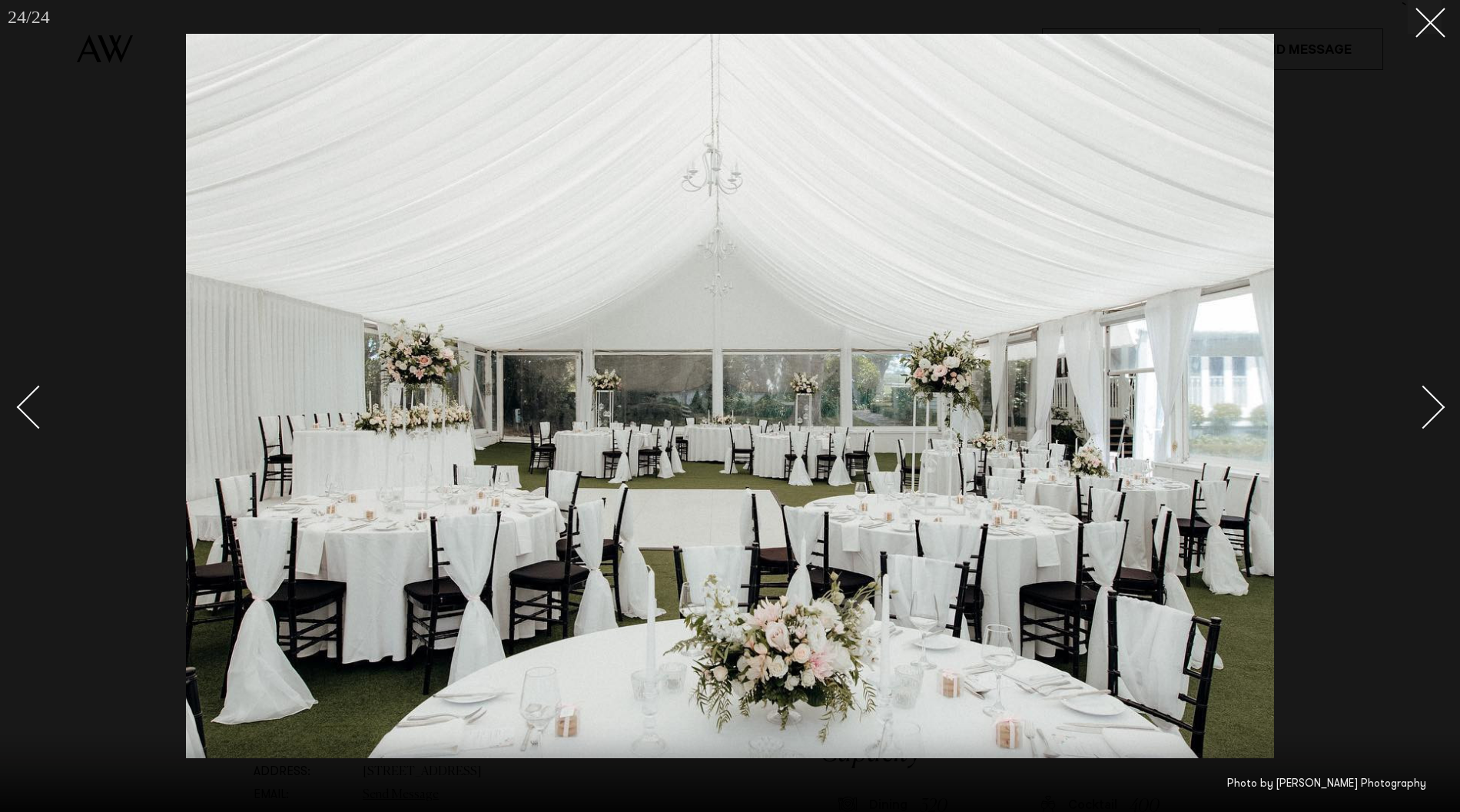
click at [1438, 417] on link at bounding box center [1414, 406] width 54 height 77
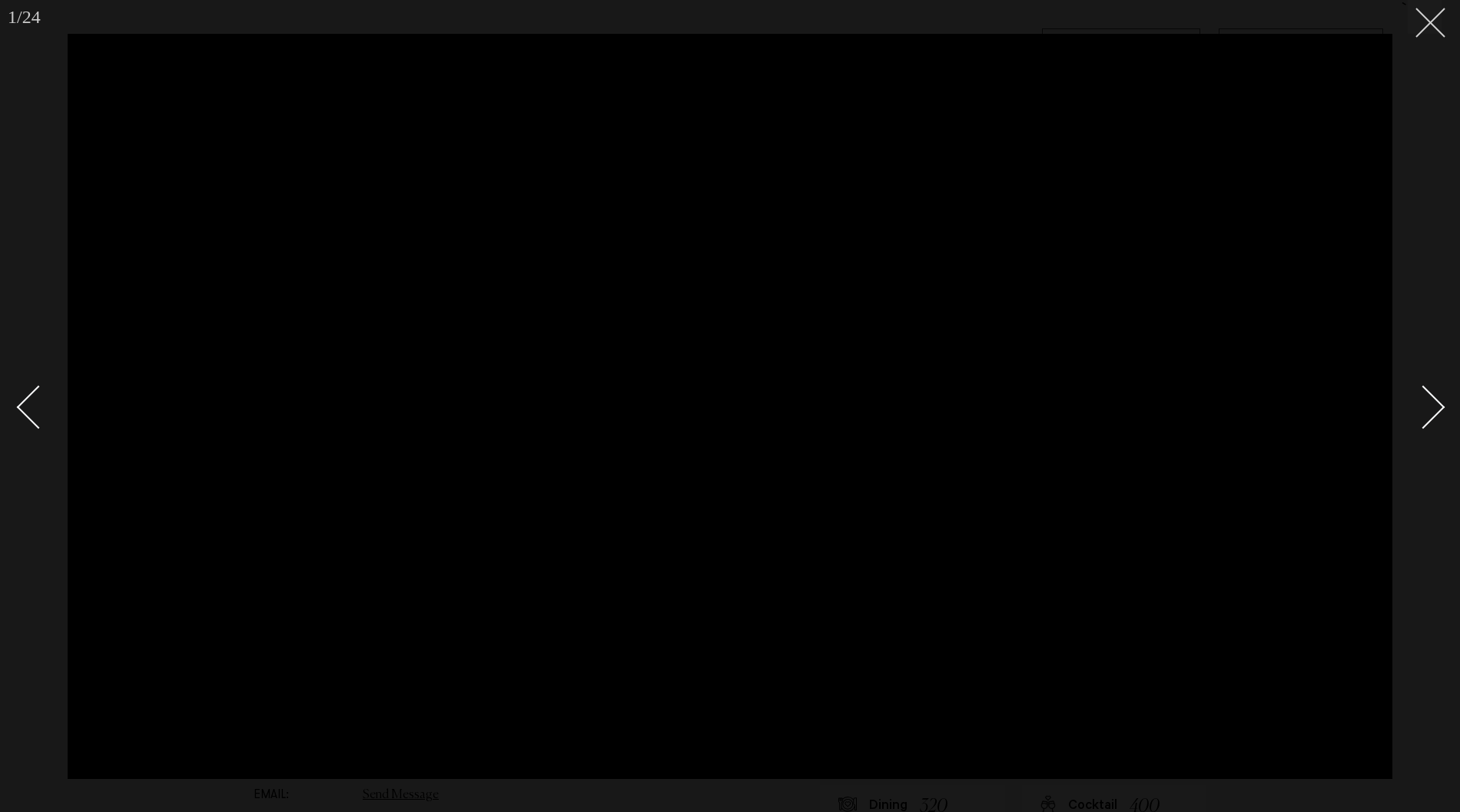
click at [1415, 21] on icon at bounding box center [1424, 16] width 19 height 19
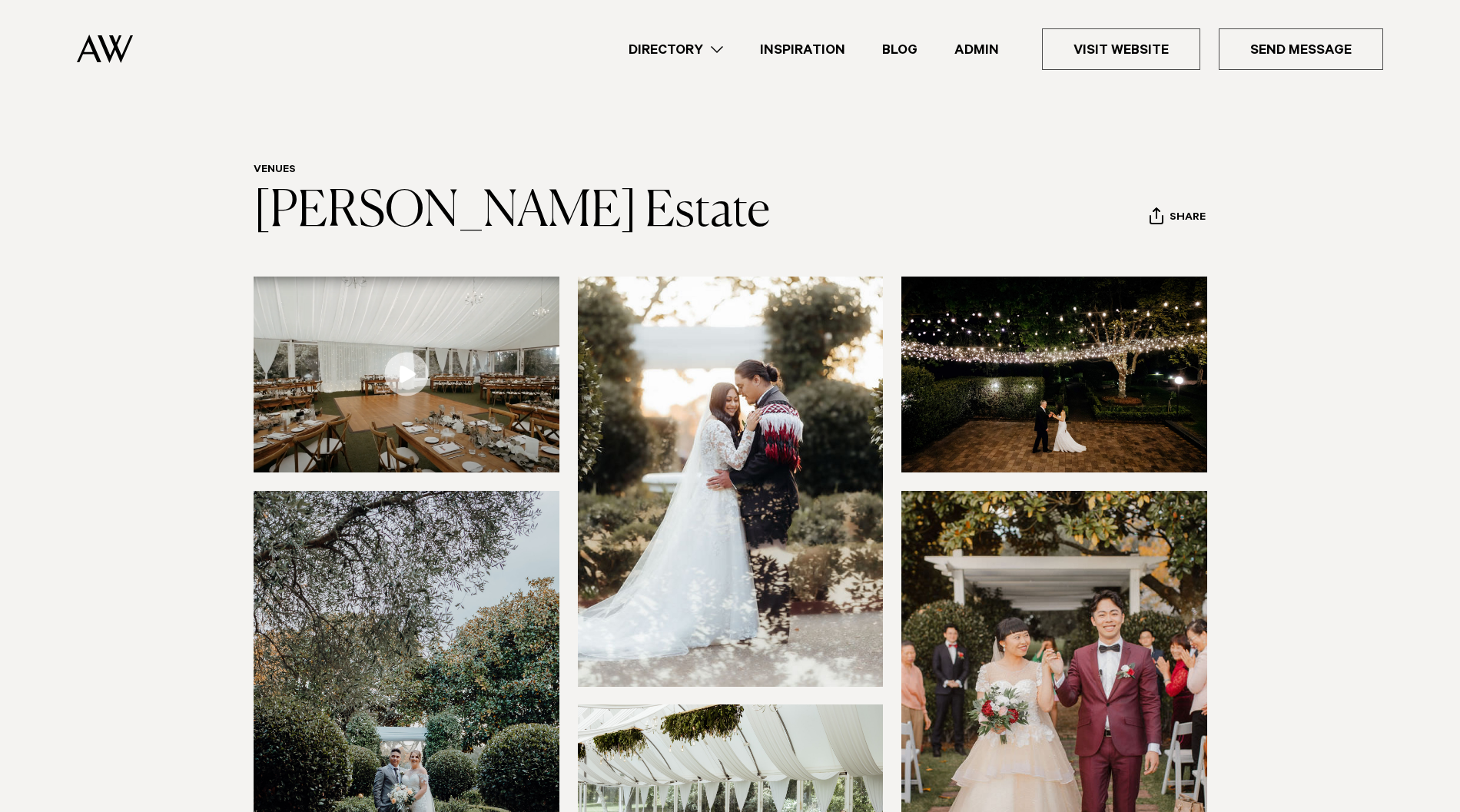
click at [102, 38] on img at bounding box center [105, 49] width 56 height 28
